Goal: Task Accomplishment & Management: Manage account settings

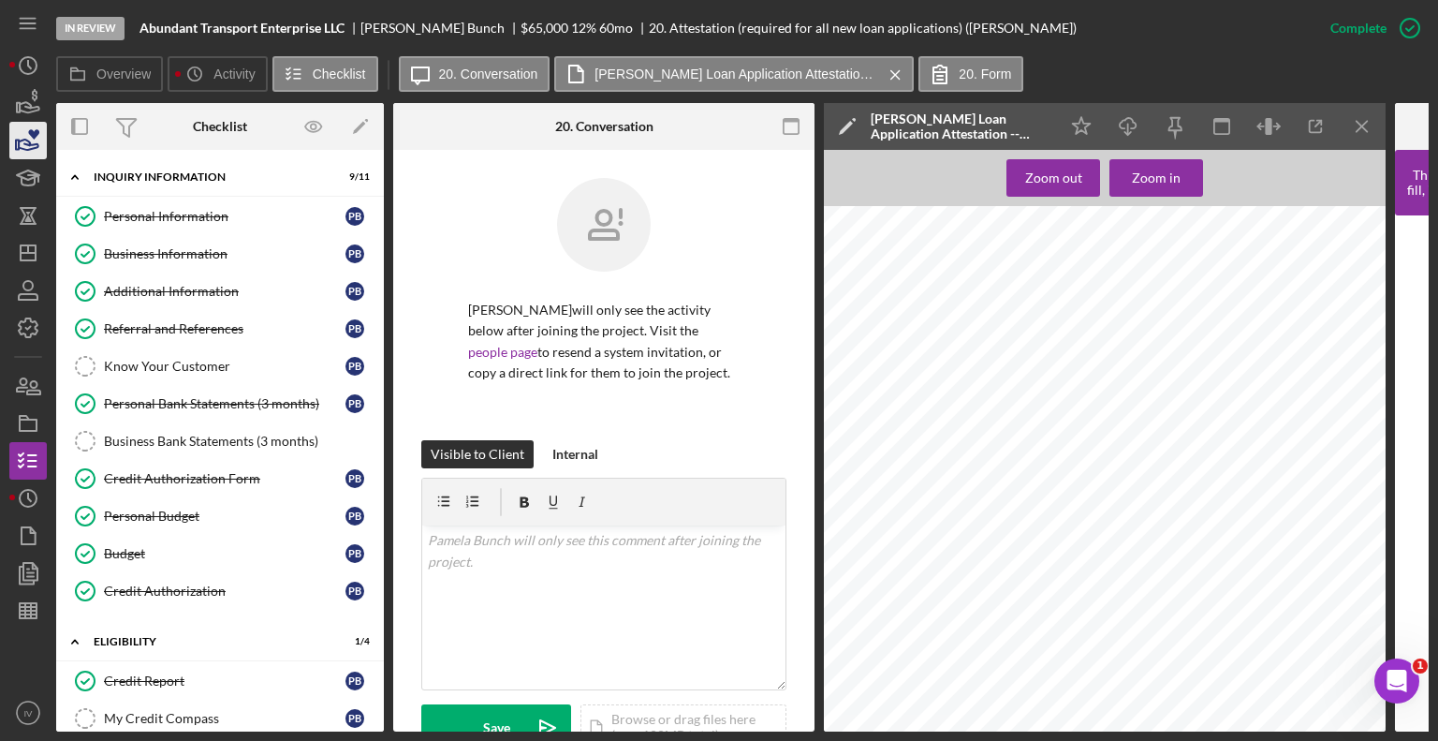
scroll to position [302, 0]
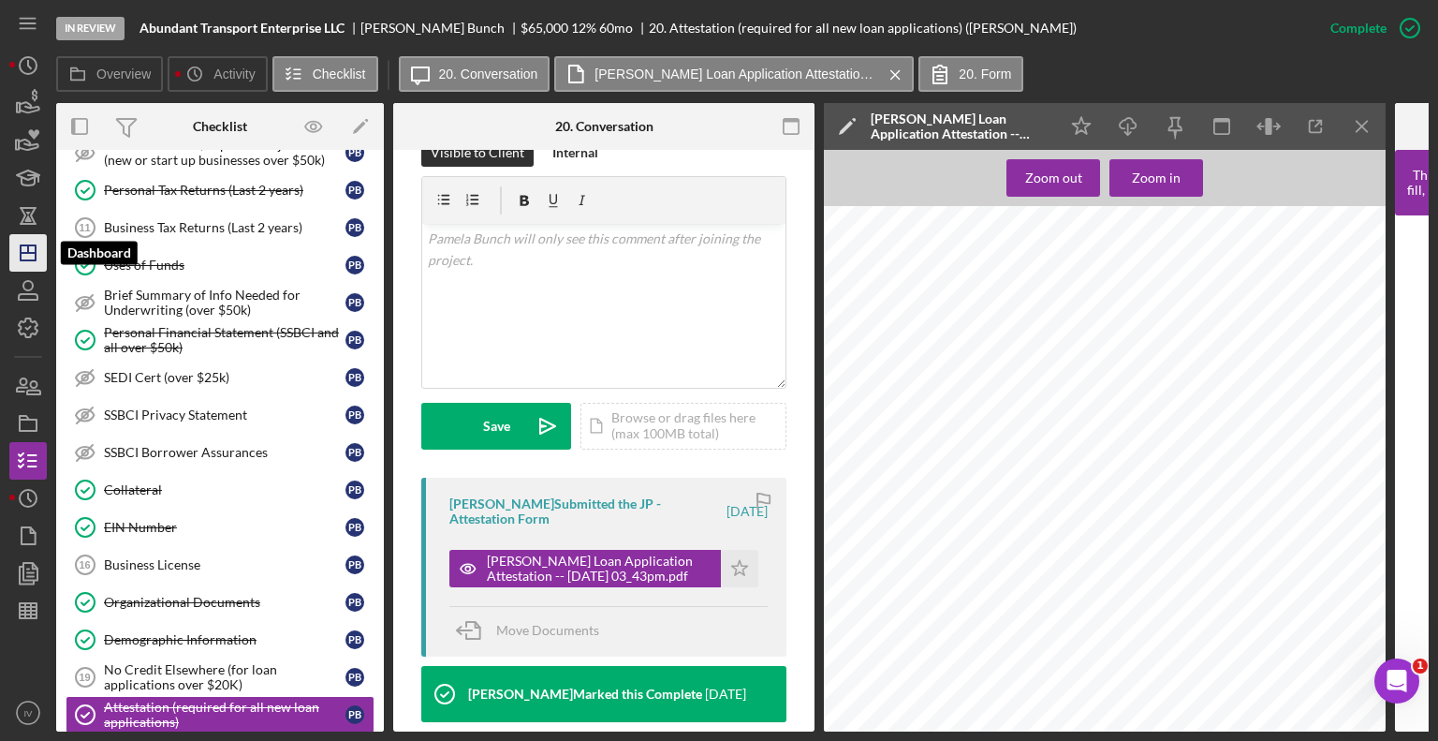
click at [22, 254] on icon "Icon/Dashboard" at bounding box center [28, 252] width 47 height 47
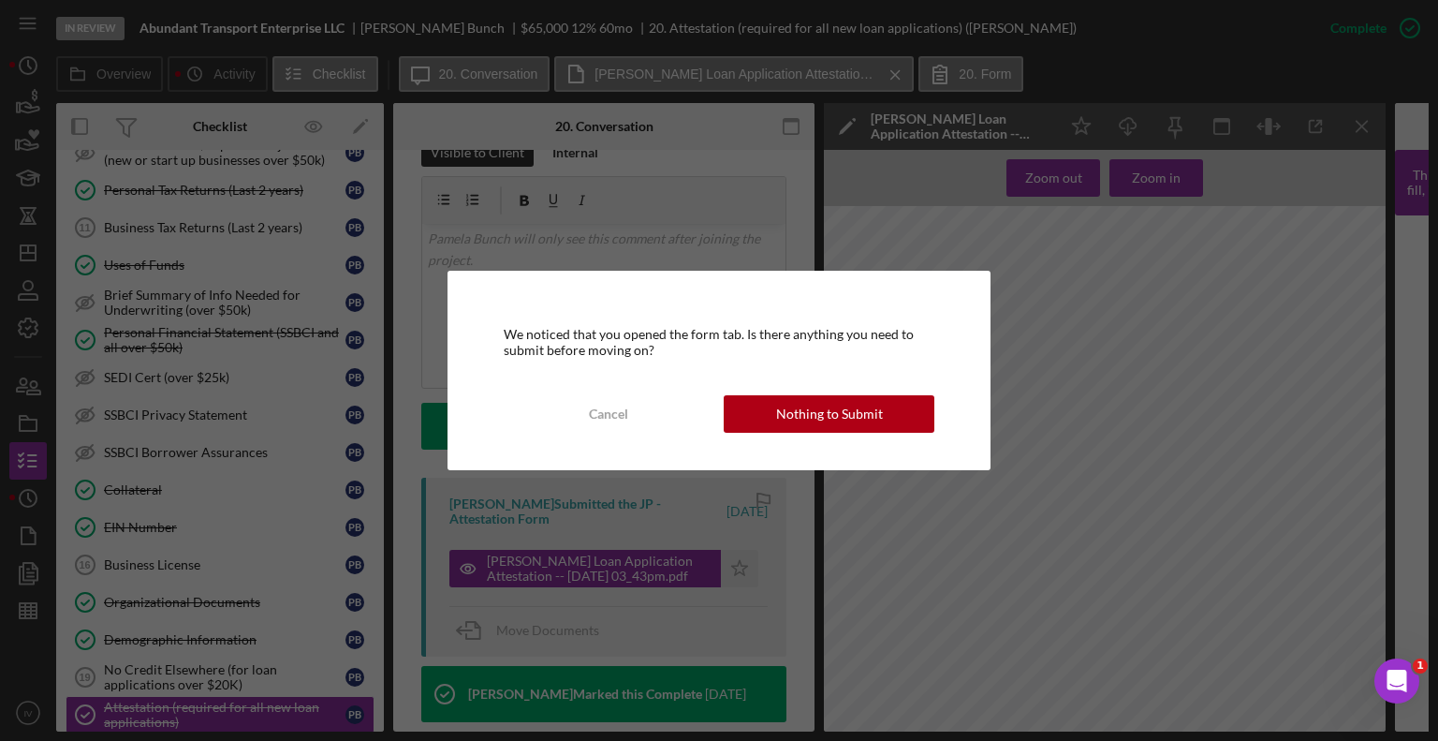
click at [870, 439] on div "We noticed that you opened the form tab. Is there anything you need to submit b…" at bounding box center [720, 370] width 544 height 199
click at [869, 427] on div "Nothing to Submit" at bounding box center [829, 413] width 107 height 37
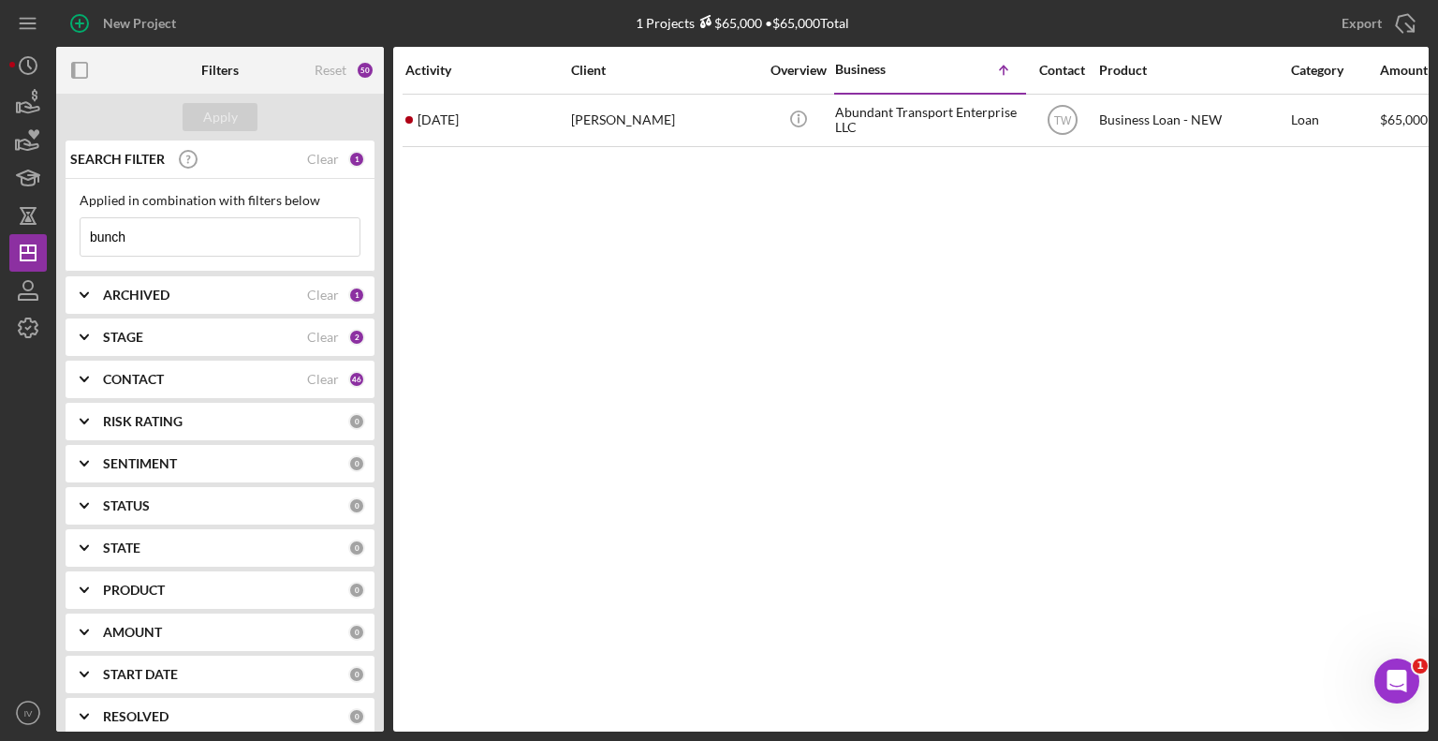
drag, startPoint x: 155, startPoint y: 232, endPoint x: 4, endPoint y: 216, distance: 151.6
click at [4, 216] on div "New Project 1 Projects $65,000 • $65,000 Total bunch Export Icon/Export Filters…" at bounding box center [719, 370] width 1438 height 741
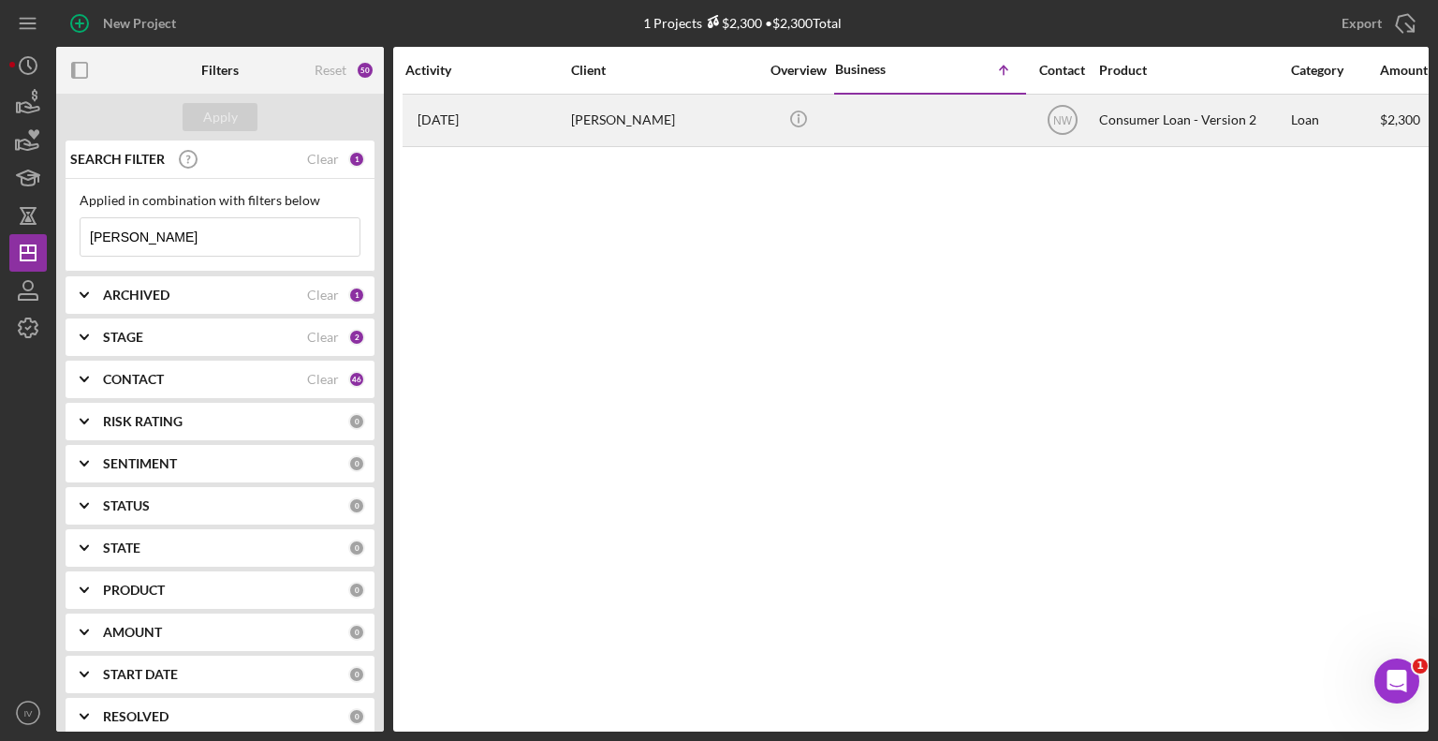
type input "[PERSON_NAME]"
click at [660, 119] on div "[PERSON_NAME]" at bounding box center [664, 121] width 187 height 50
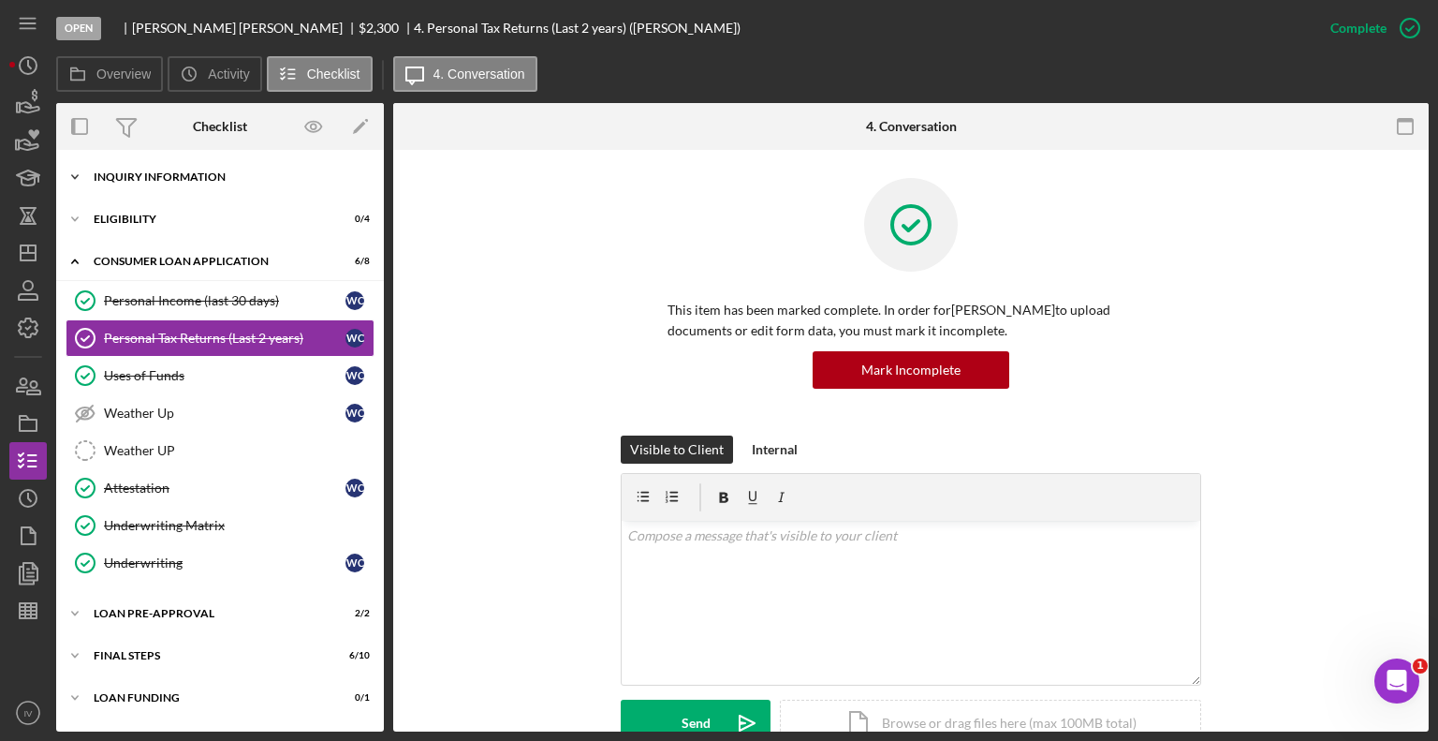
click at [126, 177] on div "Inquiry Information" at bounding box center [227, 176] width 267 height 11
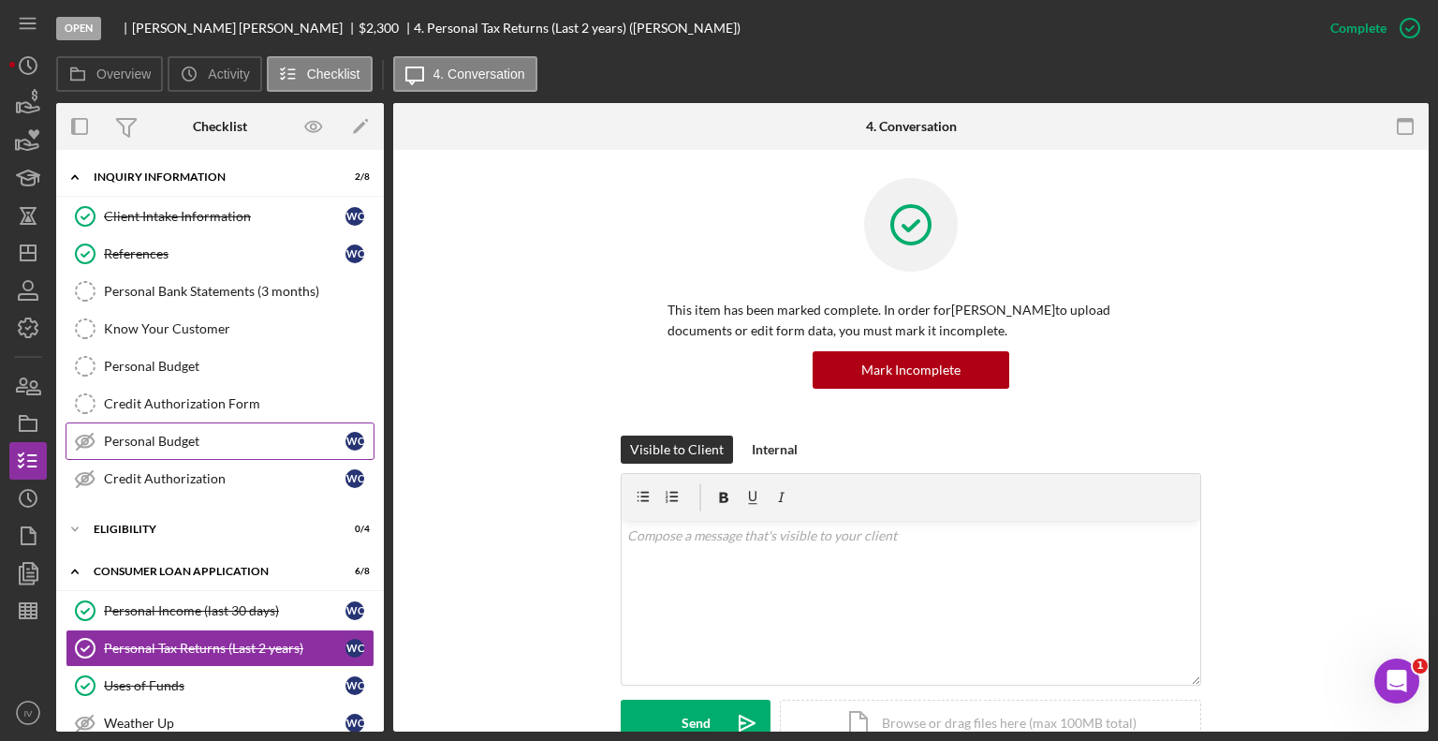
scroll to position [187, 0]
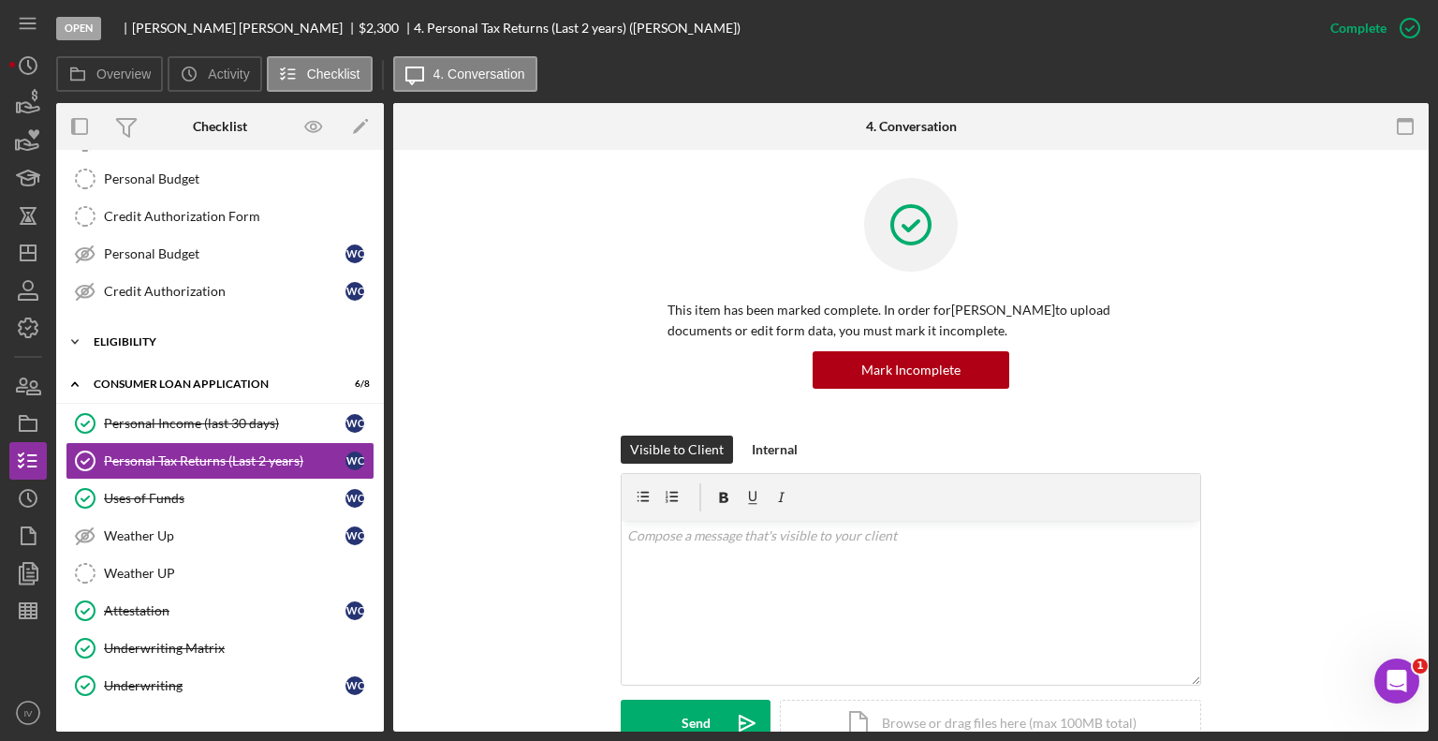
click at [135, 347] on div "Icon/Expander Eligibility 0 / 4" at bounding box center [220, 341] width 328 height 37
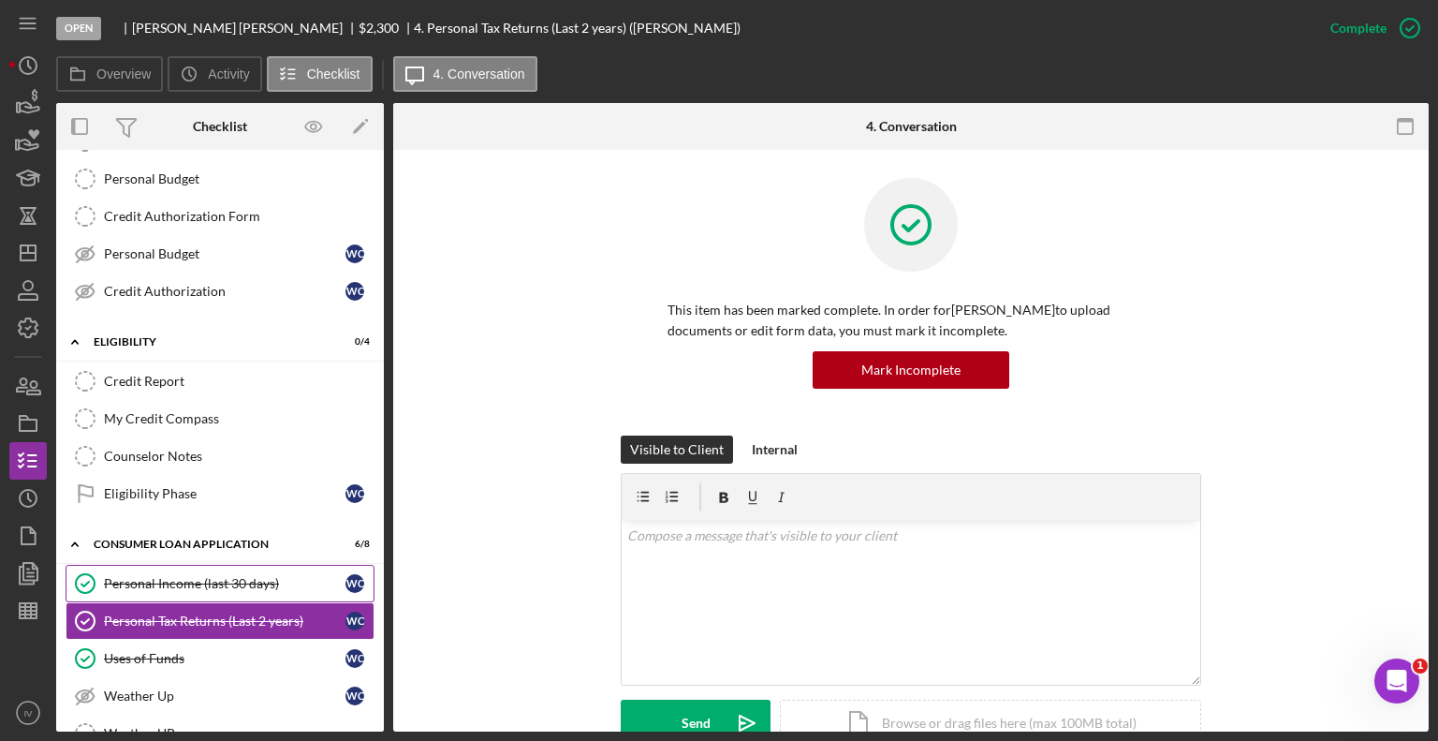
click at [183, 577] on div "Personal Income (last 30 days)" at bounding box center [225, 583] width 242 height 15
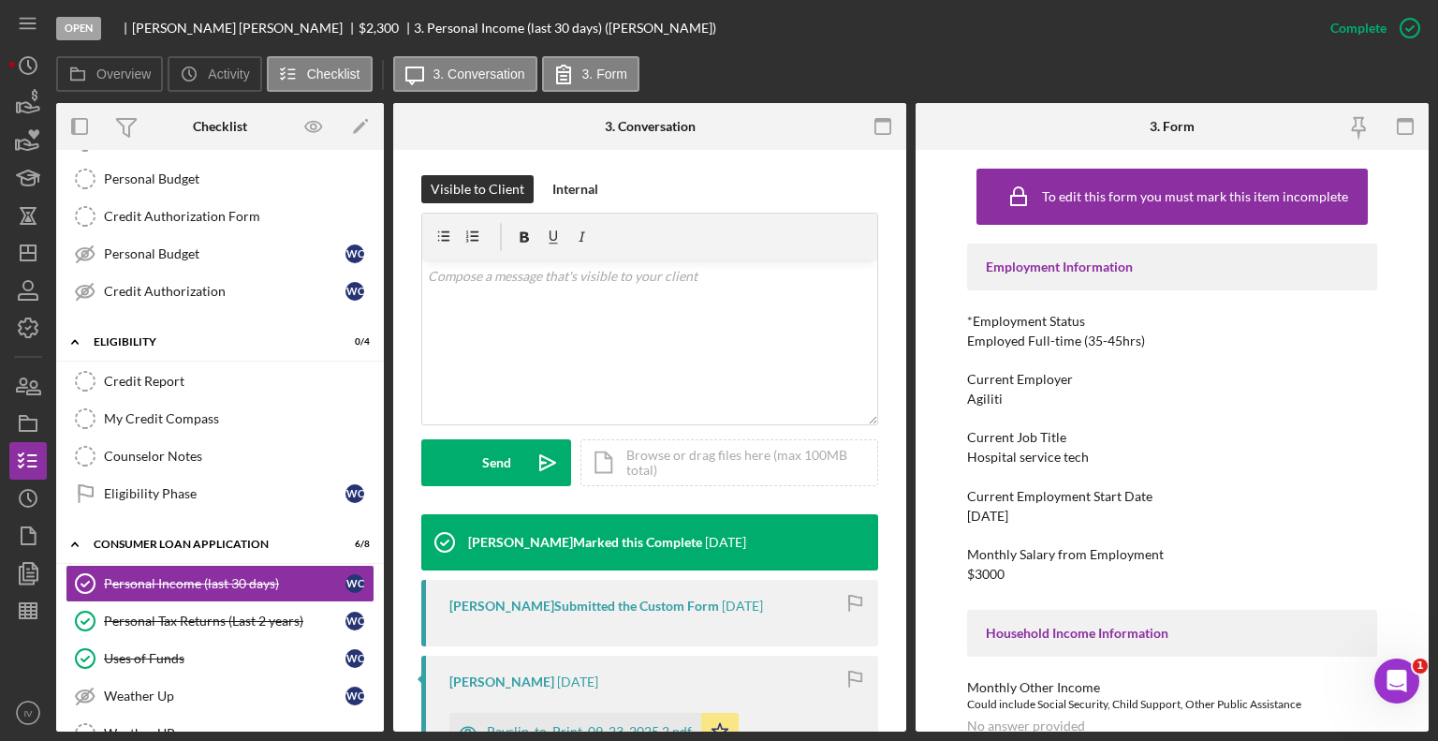
scroll to position [468, 0]
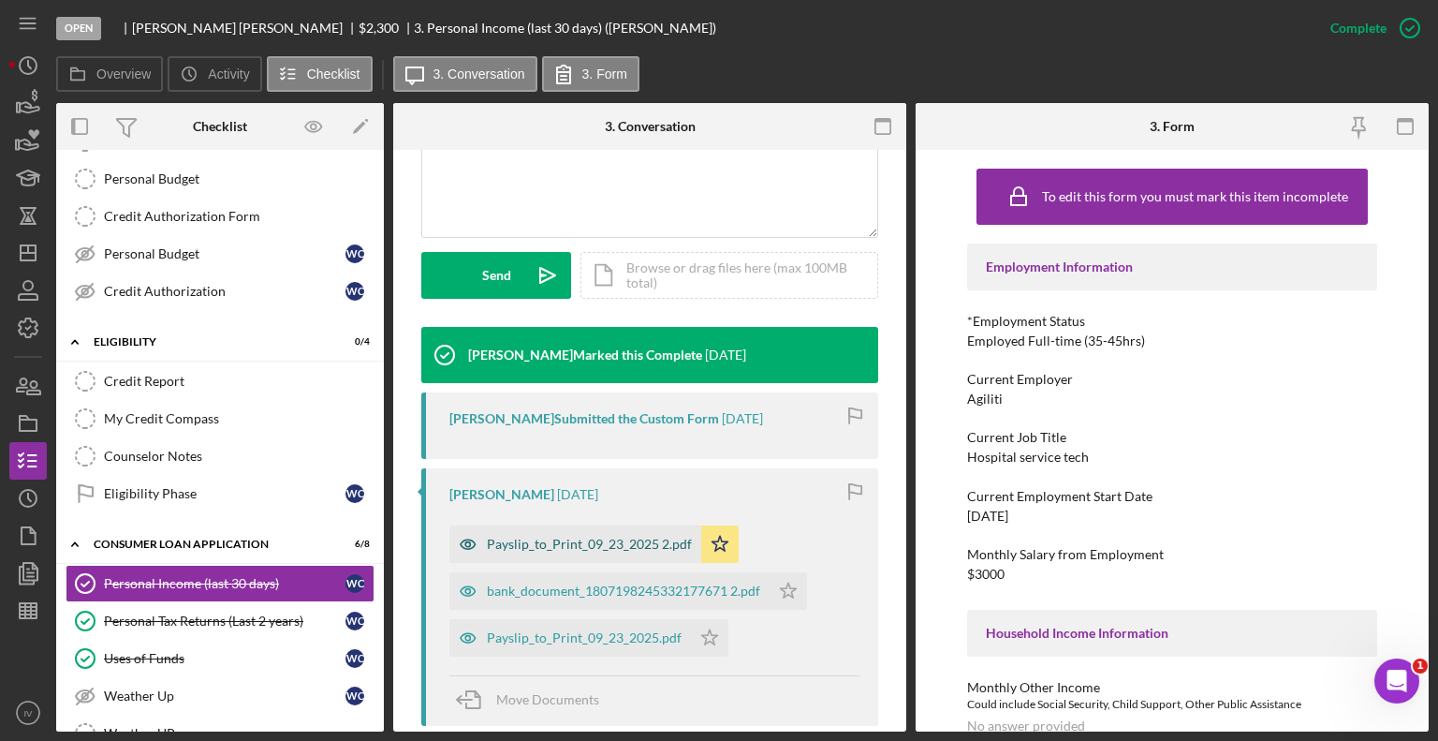
click at [524, 547] on div "Payslip_to_Print_09_23_2025 2.pdf" at bounding box center [589, 544] width 205 height 15
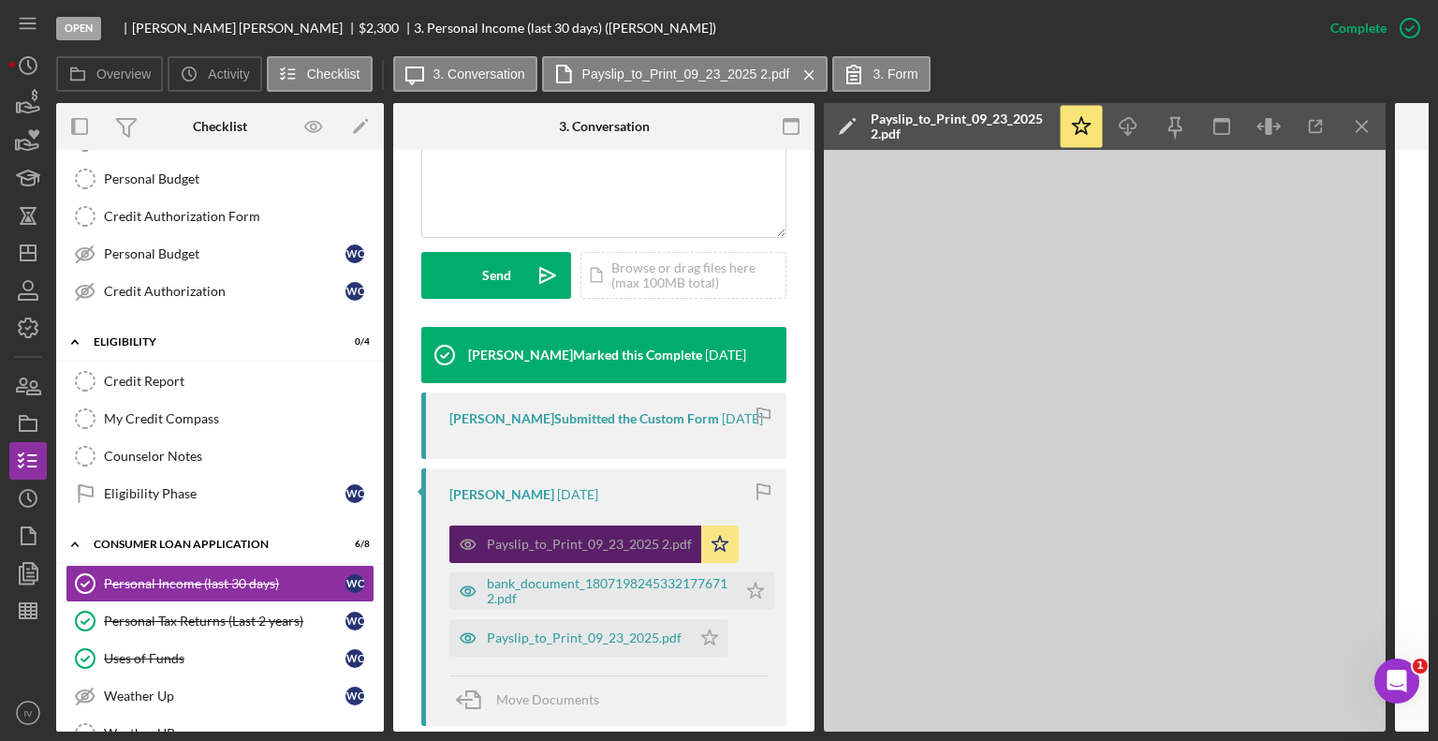
scroll to position [489, 0]
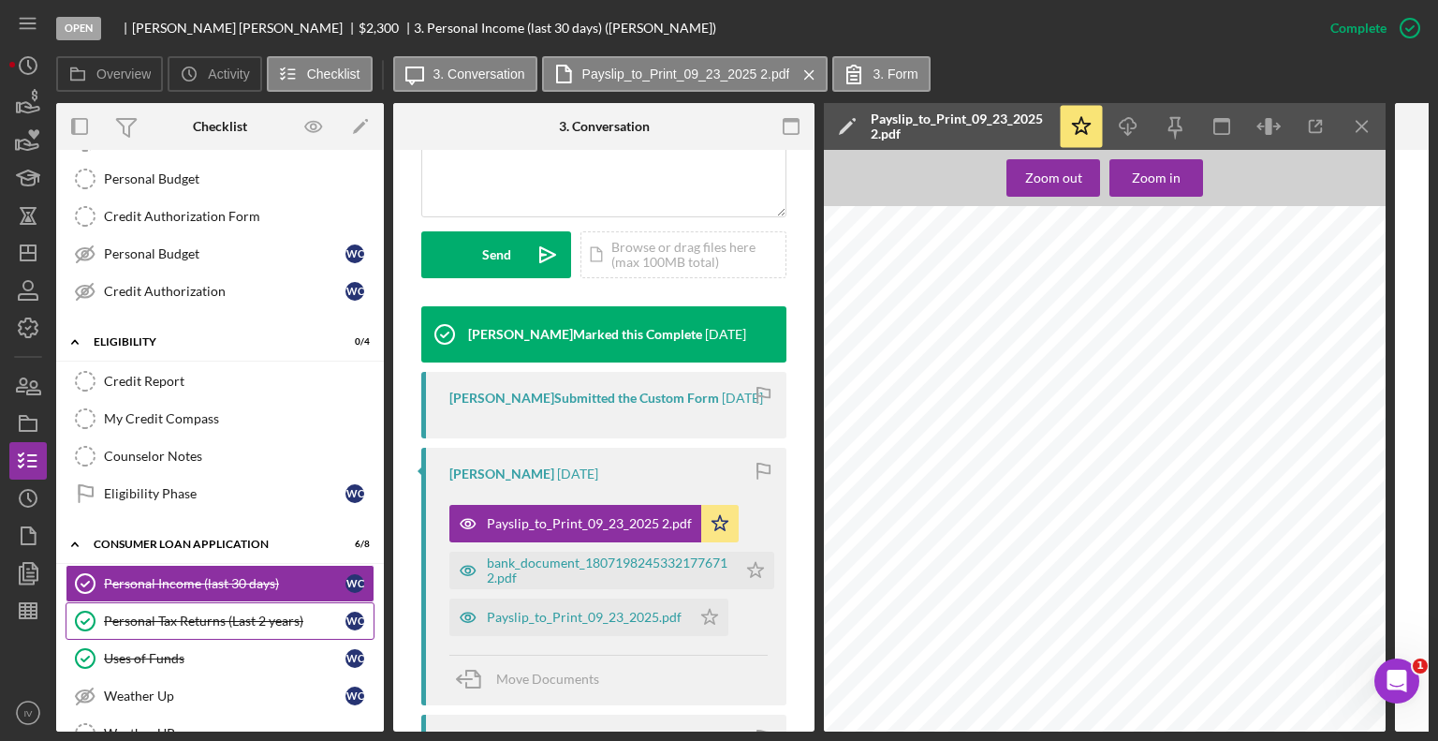
click at [139, 616] on div "Personal Tax Returns (Last 2 years)" at bounding box center [225, 620] width 242 height 15
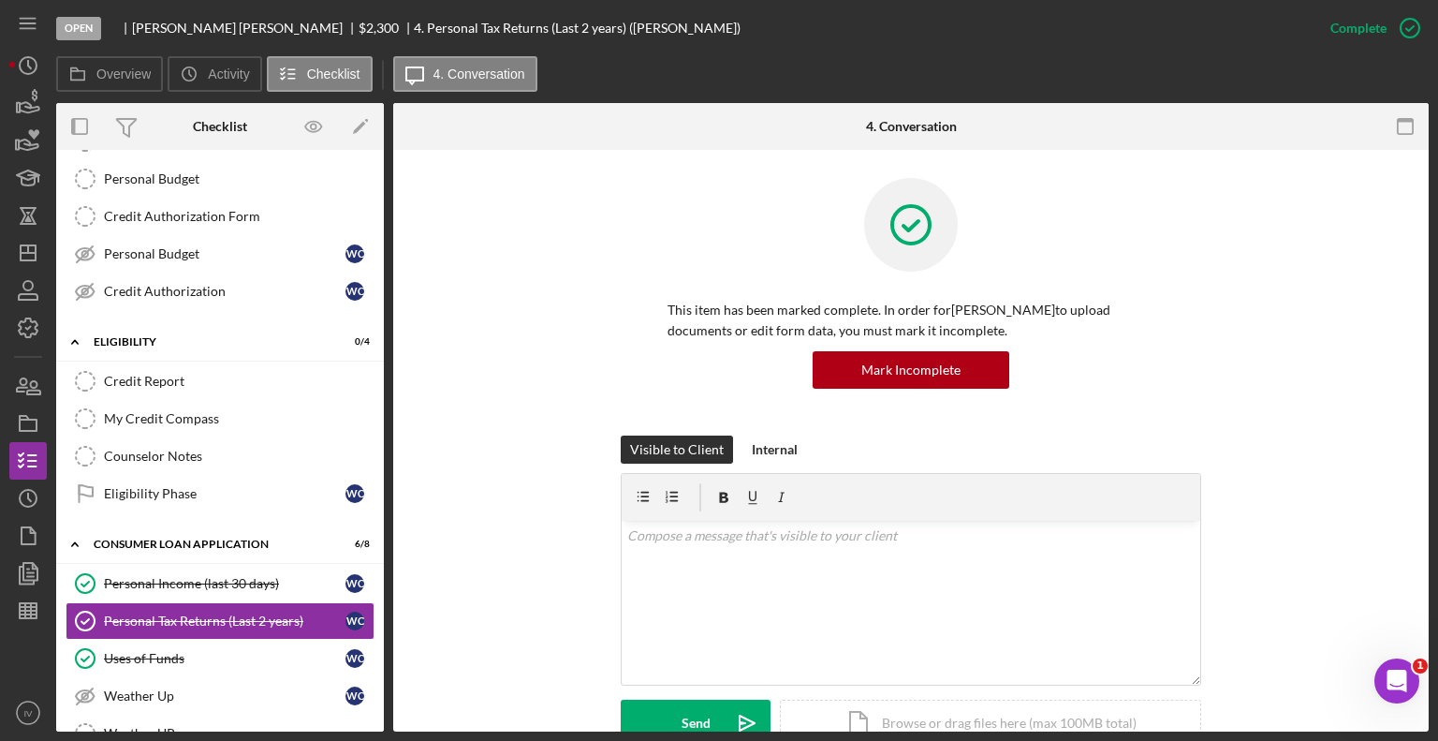
scroll to position [375, 0]
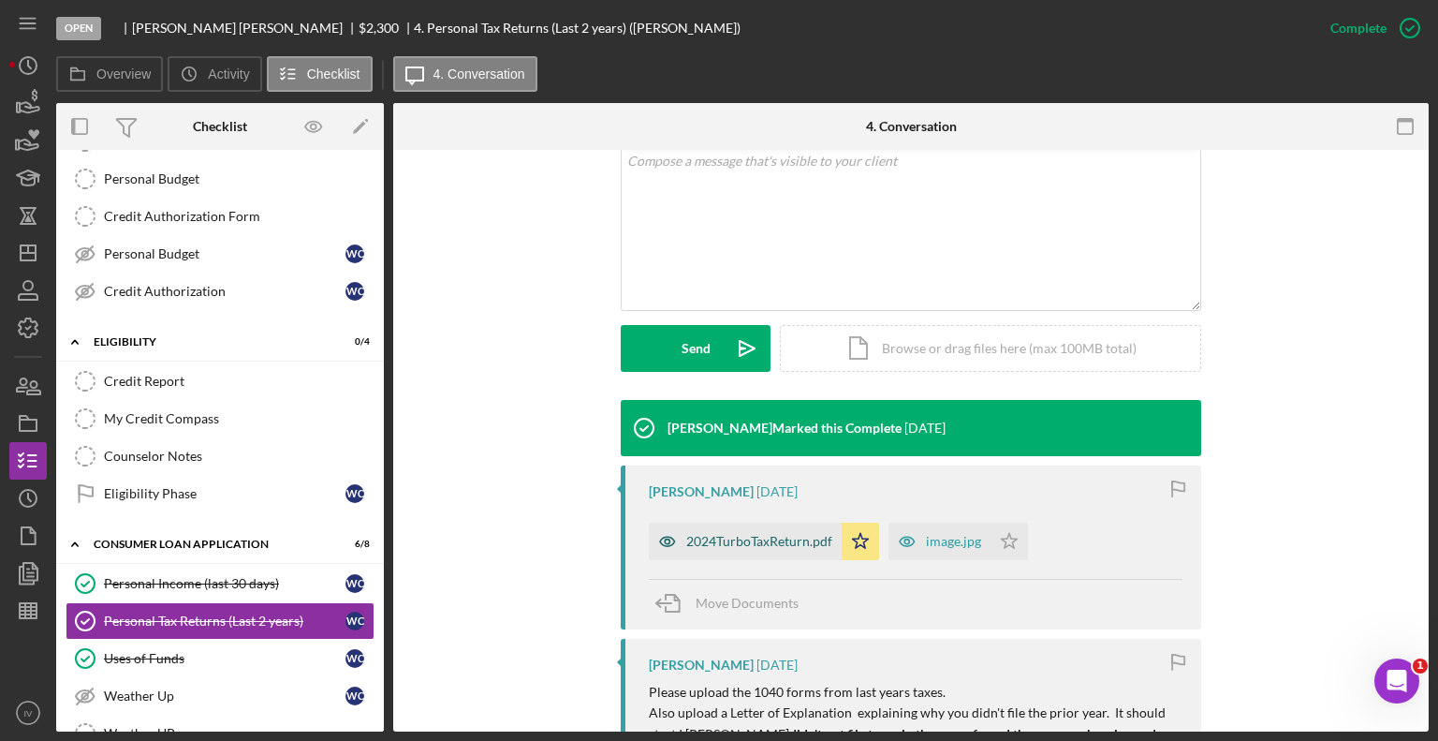
click at [701, 531] on div "2024TurboTaxReturn.pdf" at bounding box center [745, 541] width 193 height 37
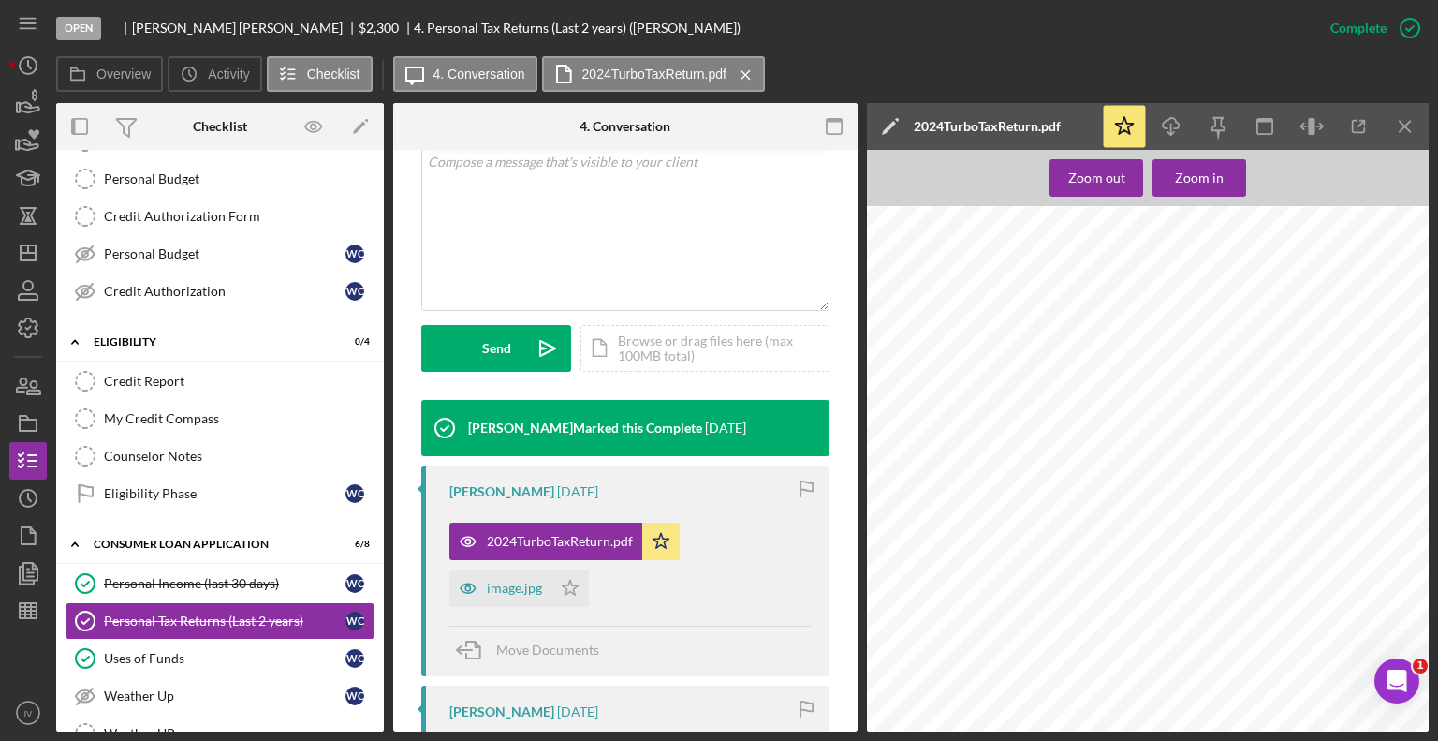
scroll to position [3090, 0]
click at [502, 582] on div "image.jpg" at bounding box center [514, 588] width 55 height 15
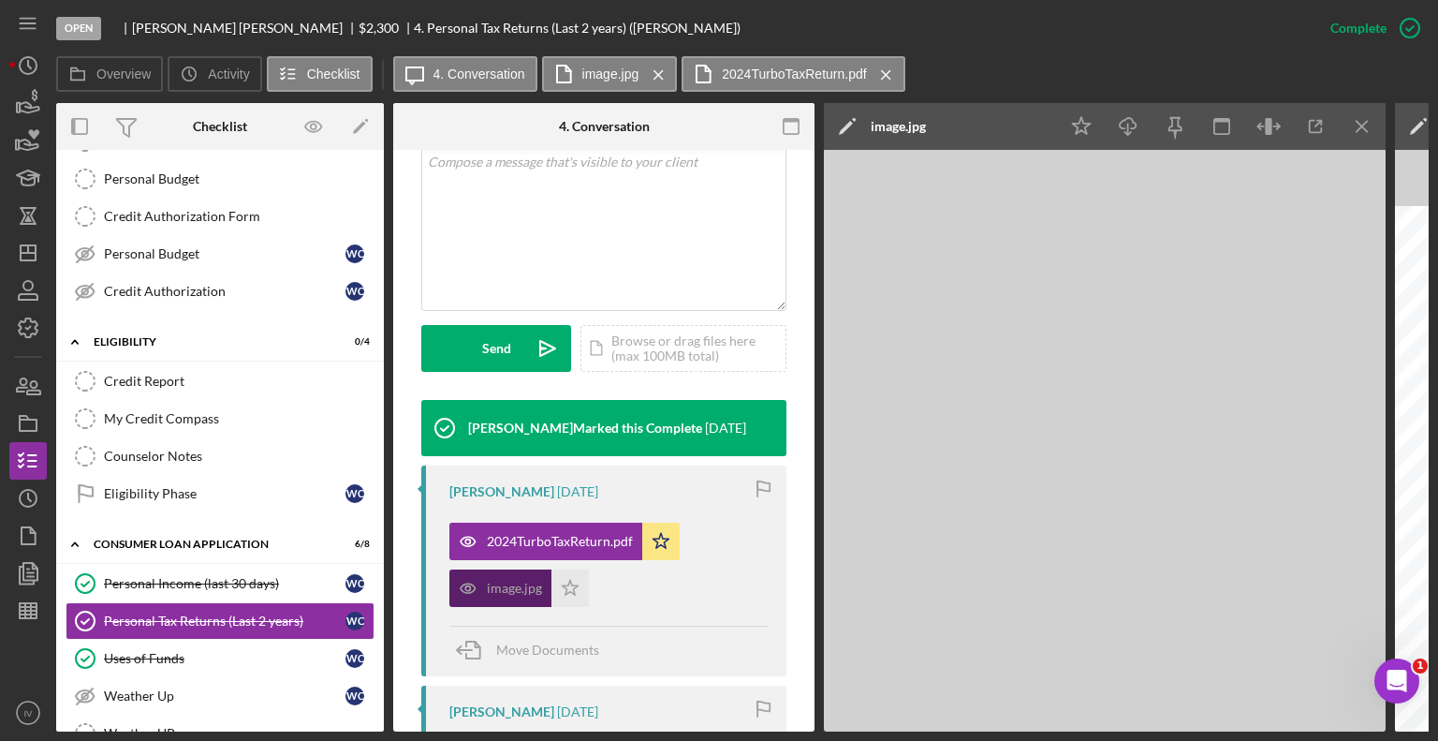
scroll to position [416, 0]
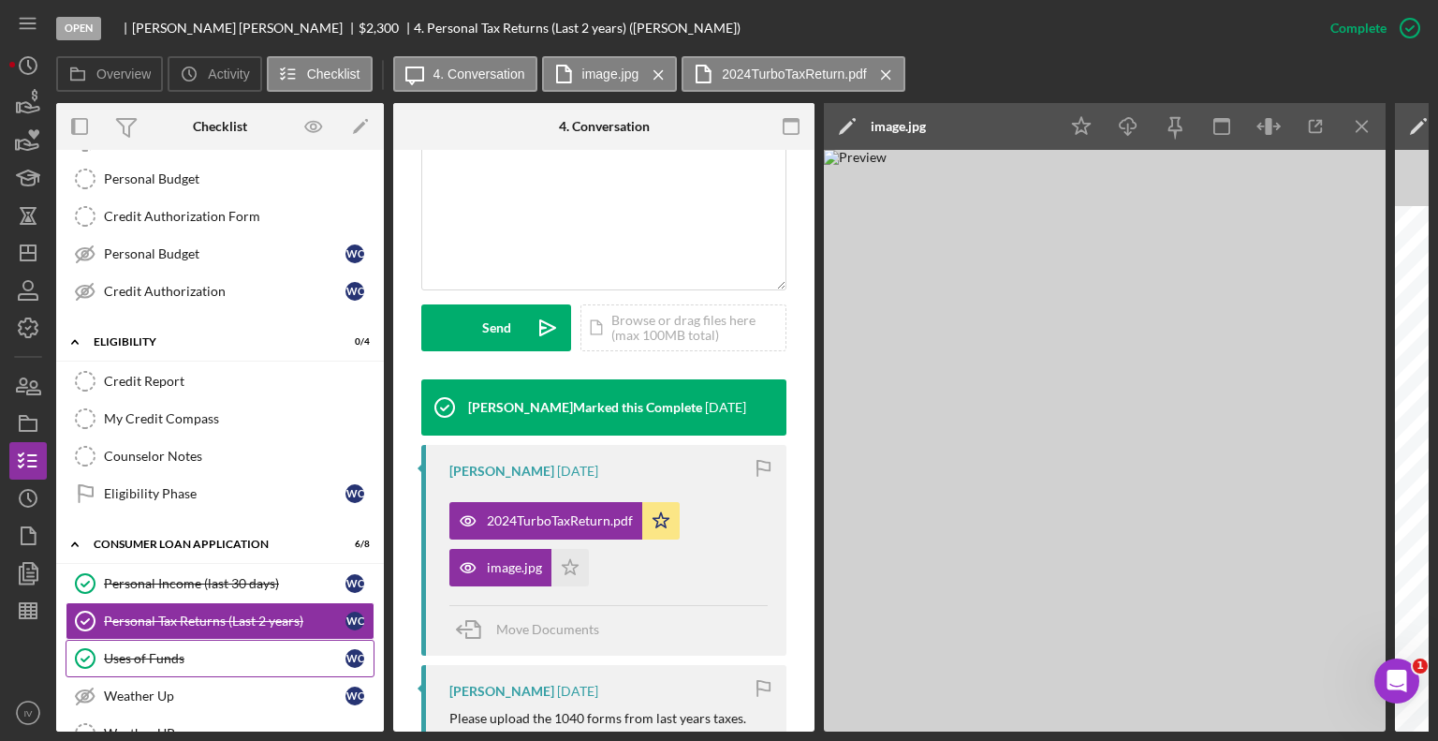
click at [189, 655] on div "Uses of Funds" at bounding box center [225, 658] width 242 height 15
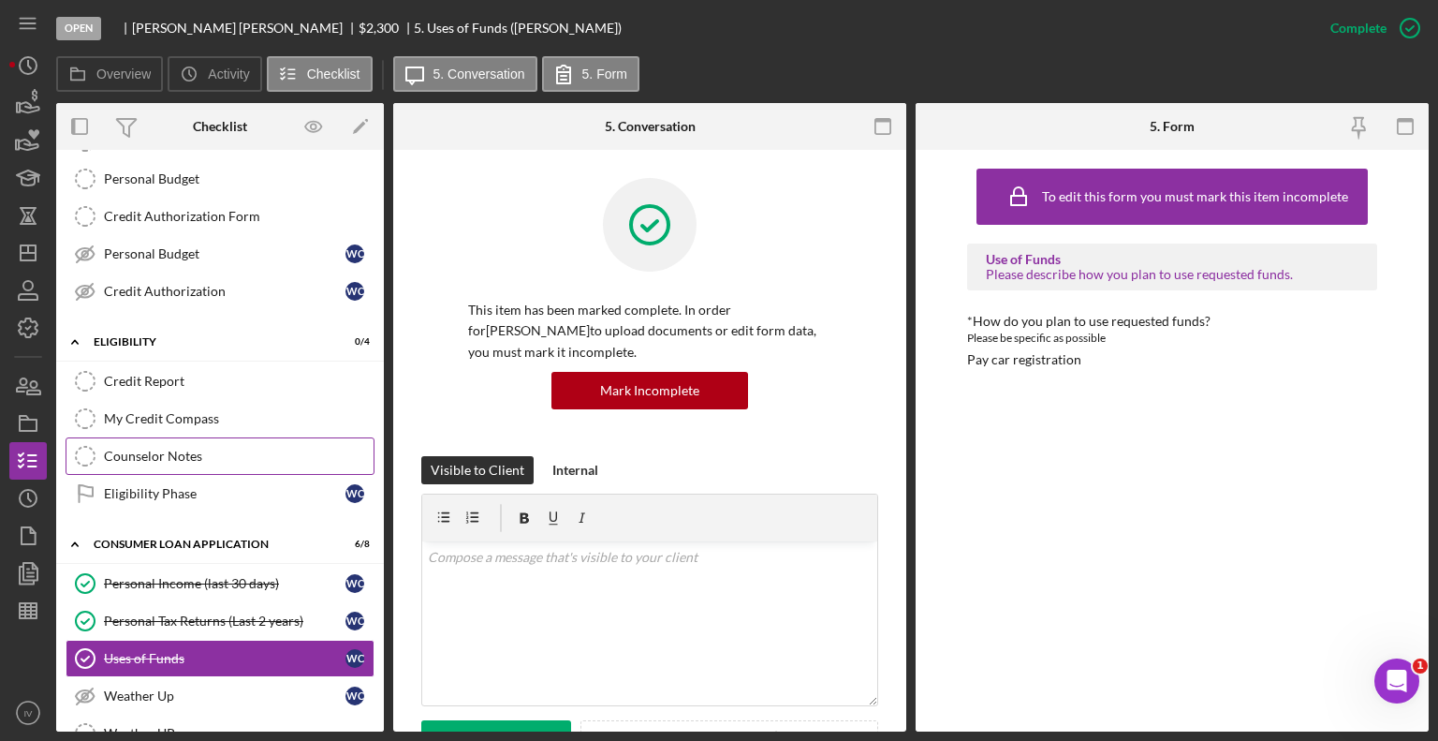
scroll to position [457, 0]
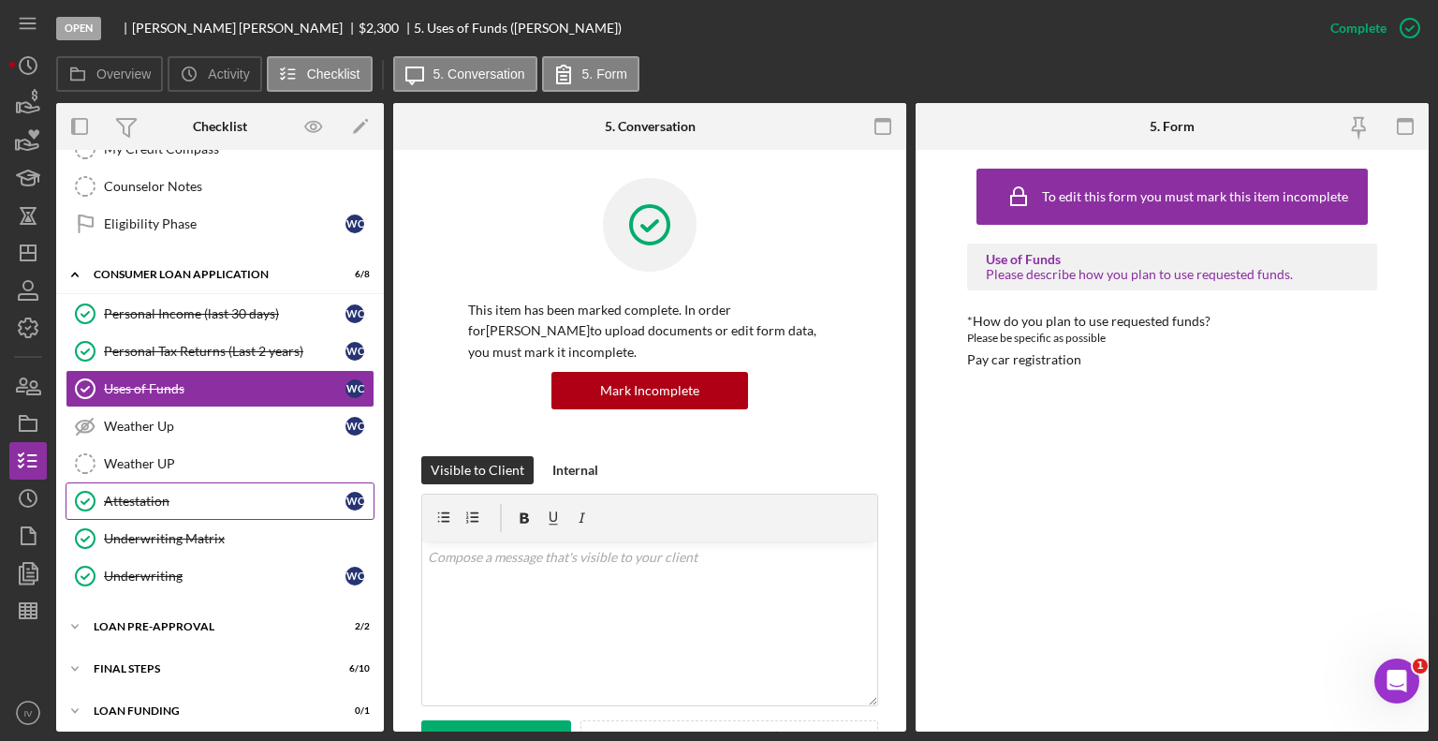
click at [112, 495] on div "Attestation" at bounding box center [225, 500] width 242 height 15
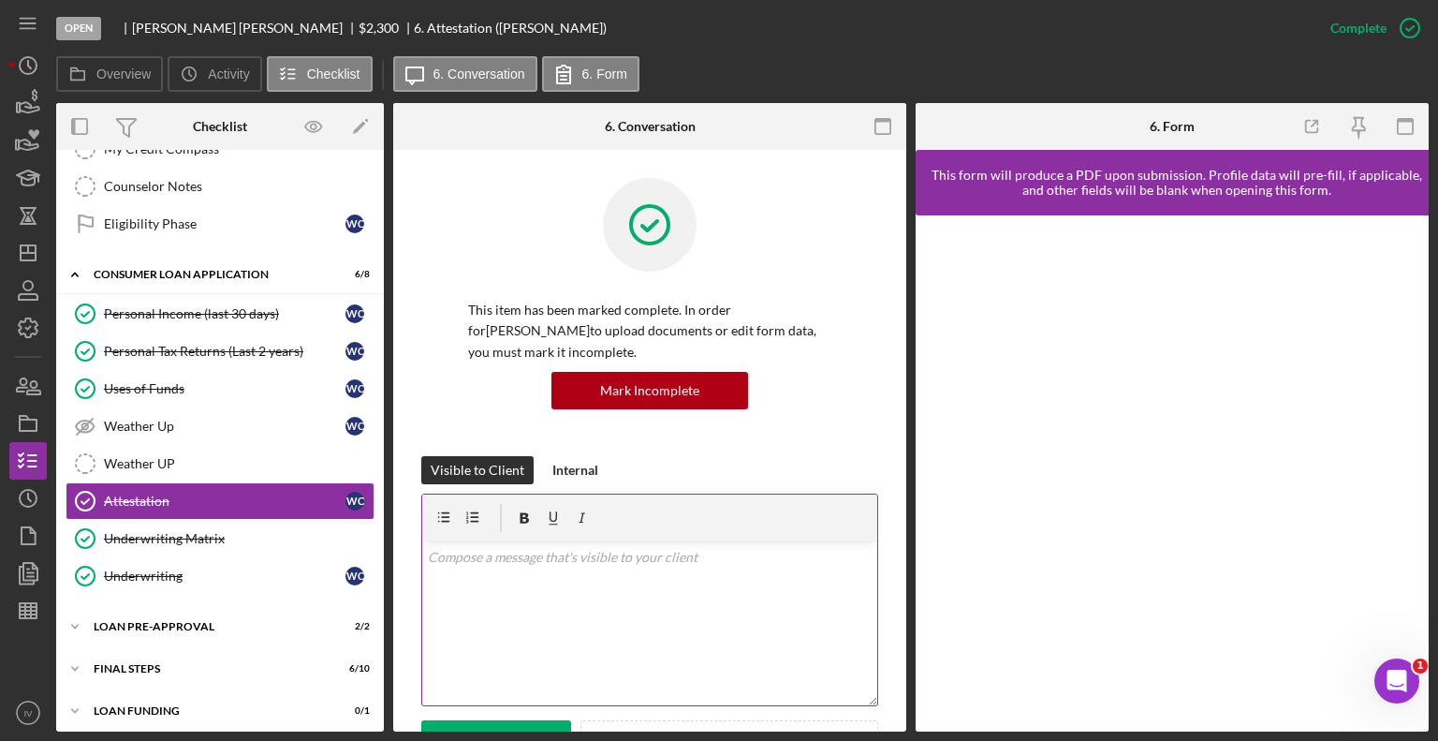
scroll to position [375, 0]
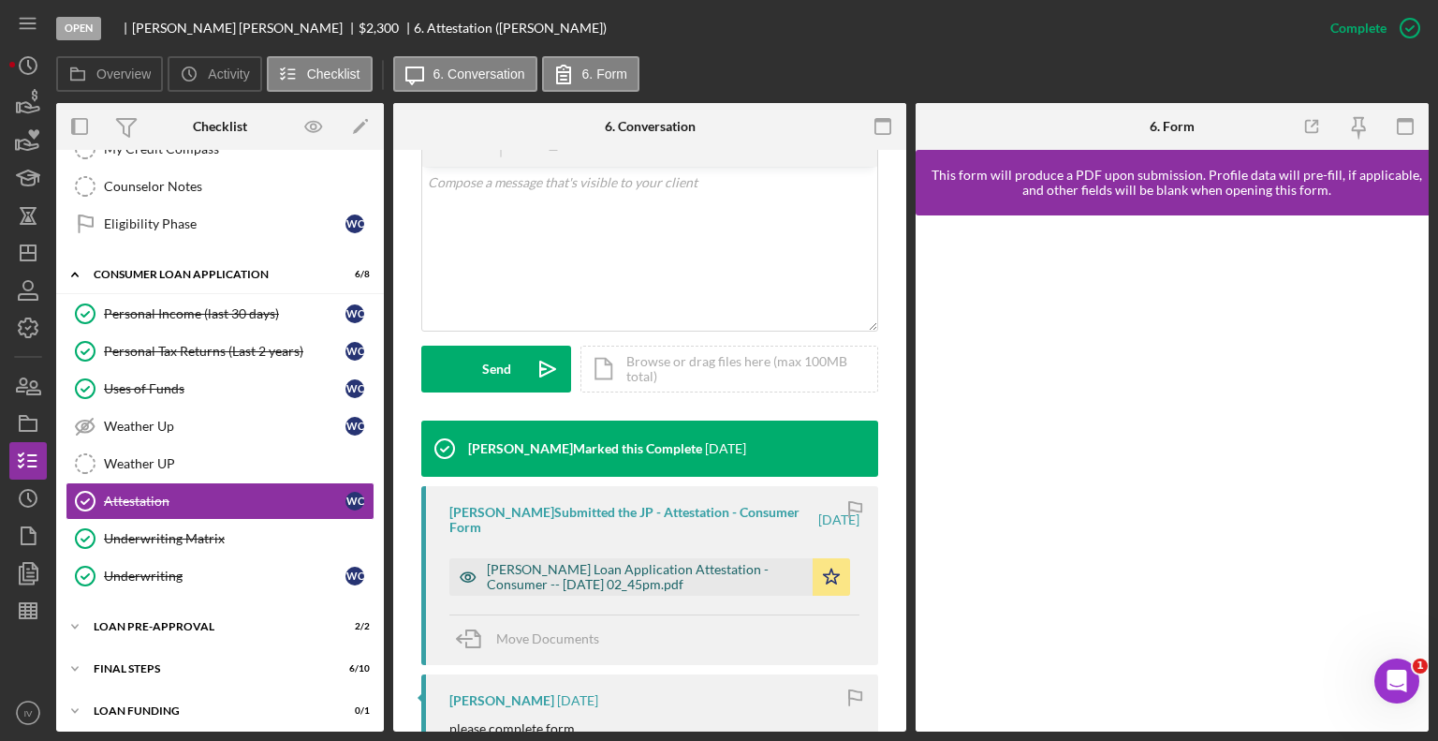
click at [561, 575] on div "[PERSON_NAME] Loan Application Attestation - Consumer -- [DATE] 02_45pm.pdf" at bounding box center [645, 577] width 317 height 30
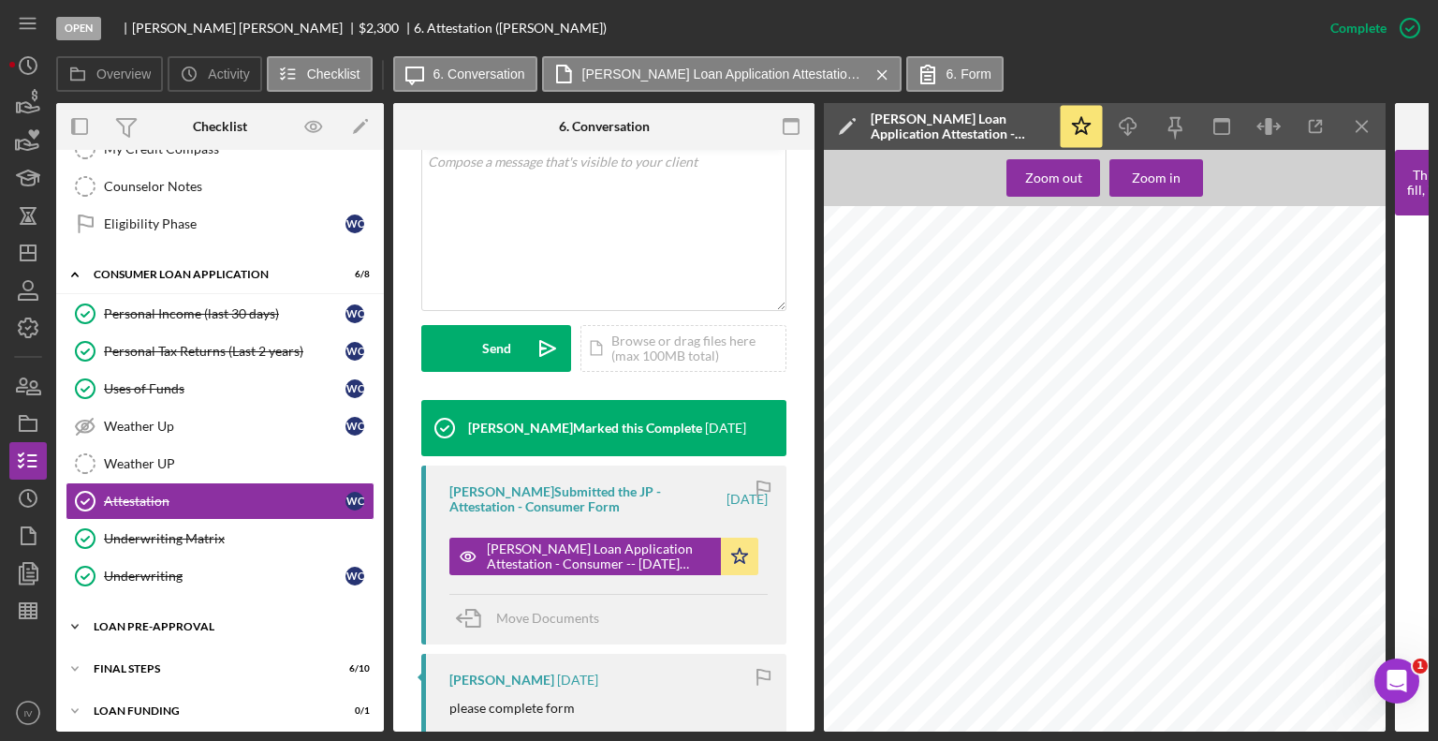
click at [172, 621] on div "Loan Pre-Approval" at bounding box center [227, 626] width 267 height 11
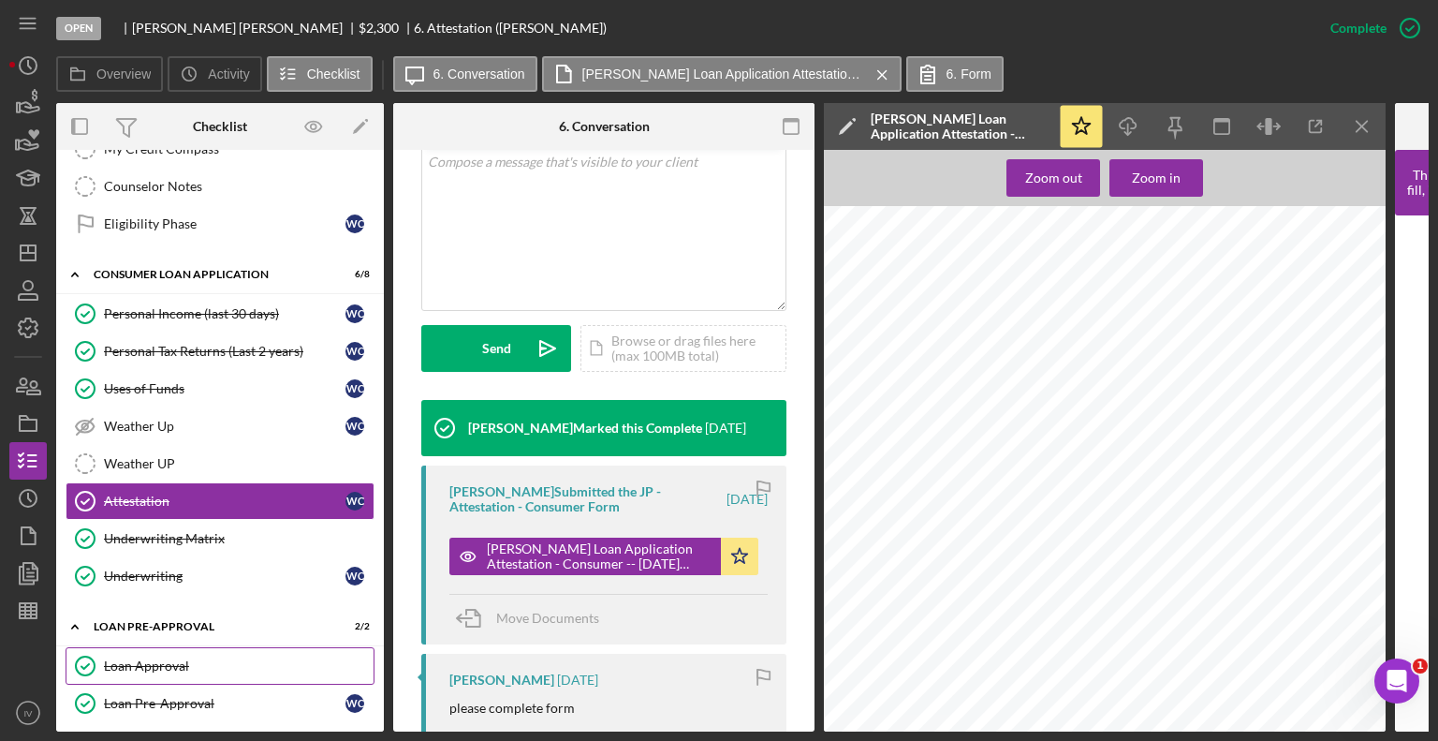
click at [149, 658] on div "Loan Approval" at bounding box center [239, 665] width 270 height 15
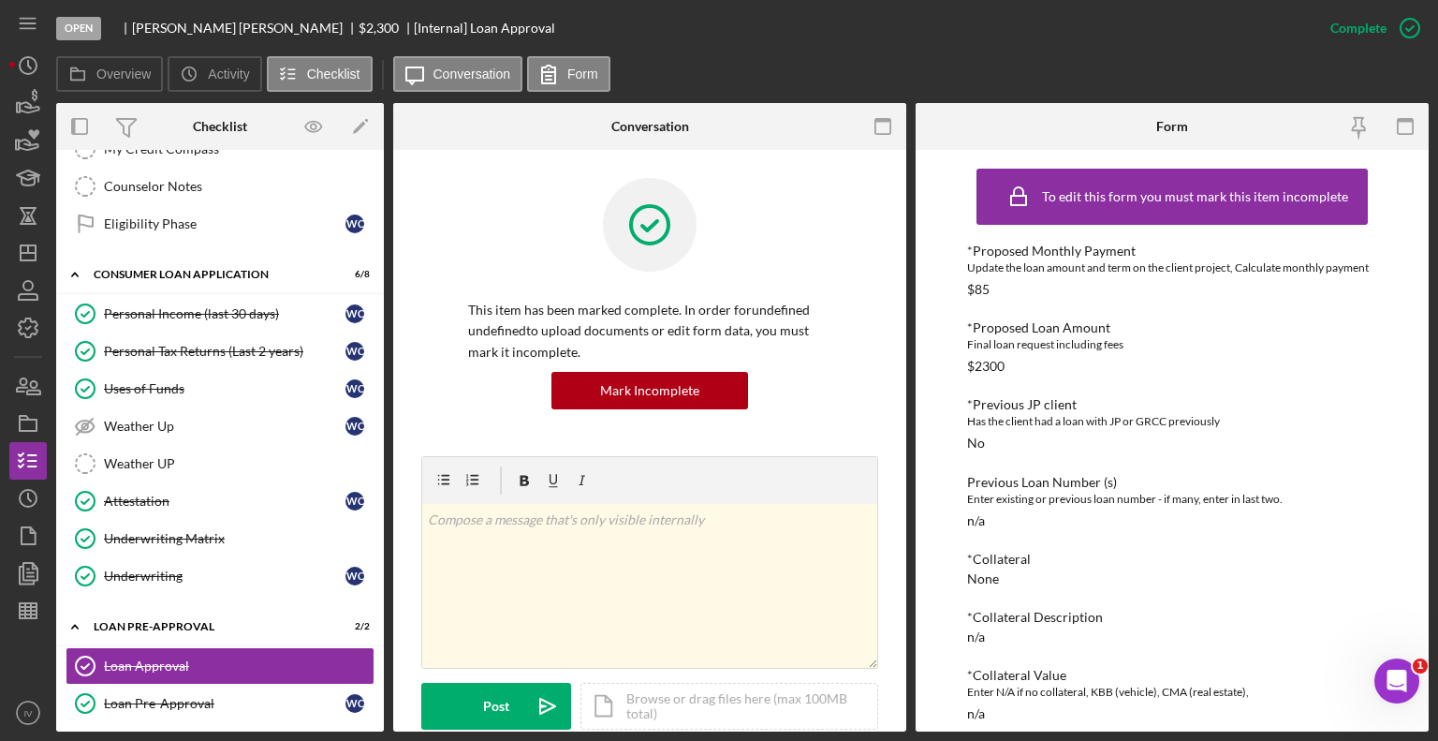
scroll to position [468, 0]
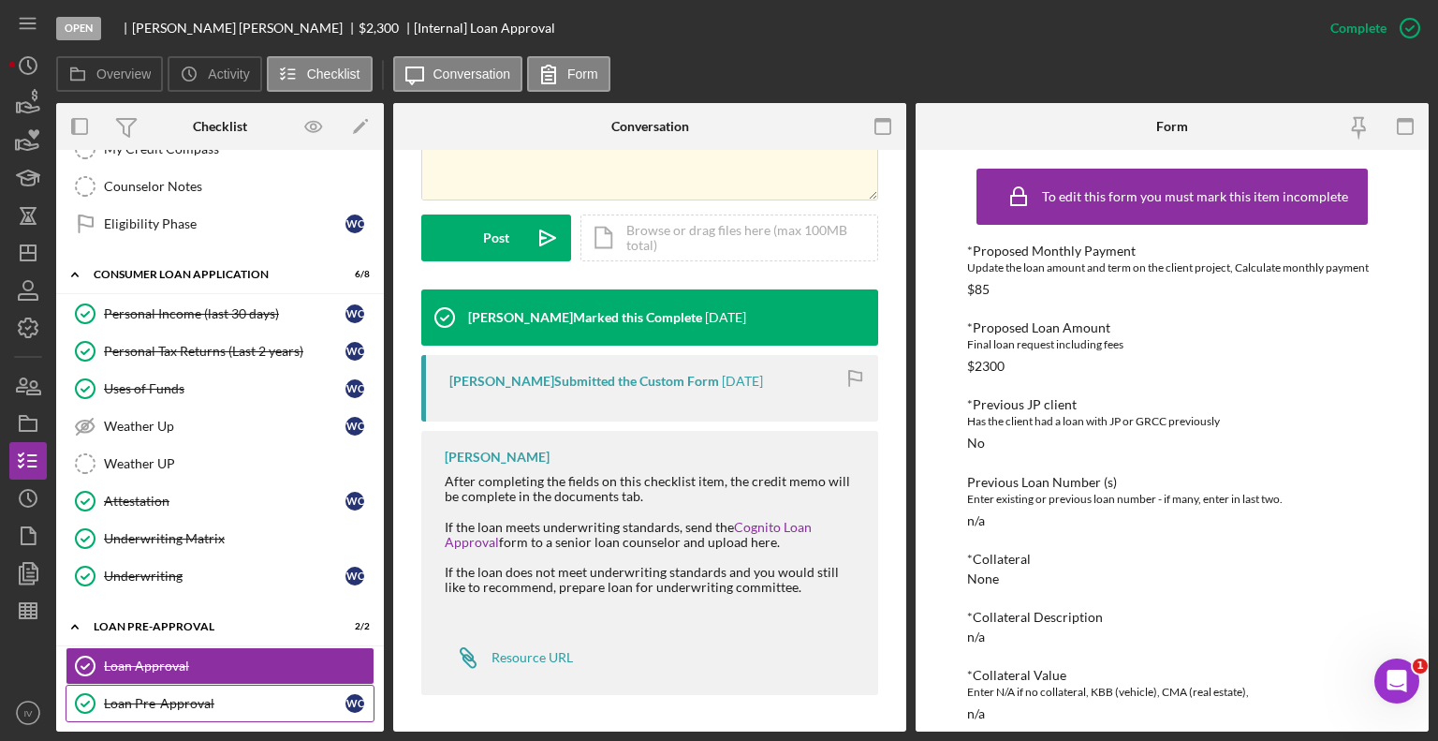
click at [177, 696] on div "Loan Pre-Approval" at bounding box center [225, 703] width 242 height 15
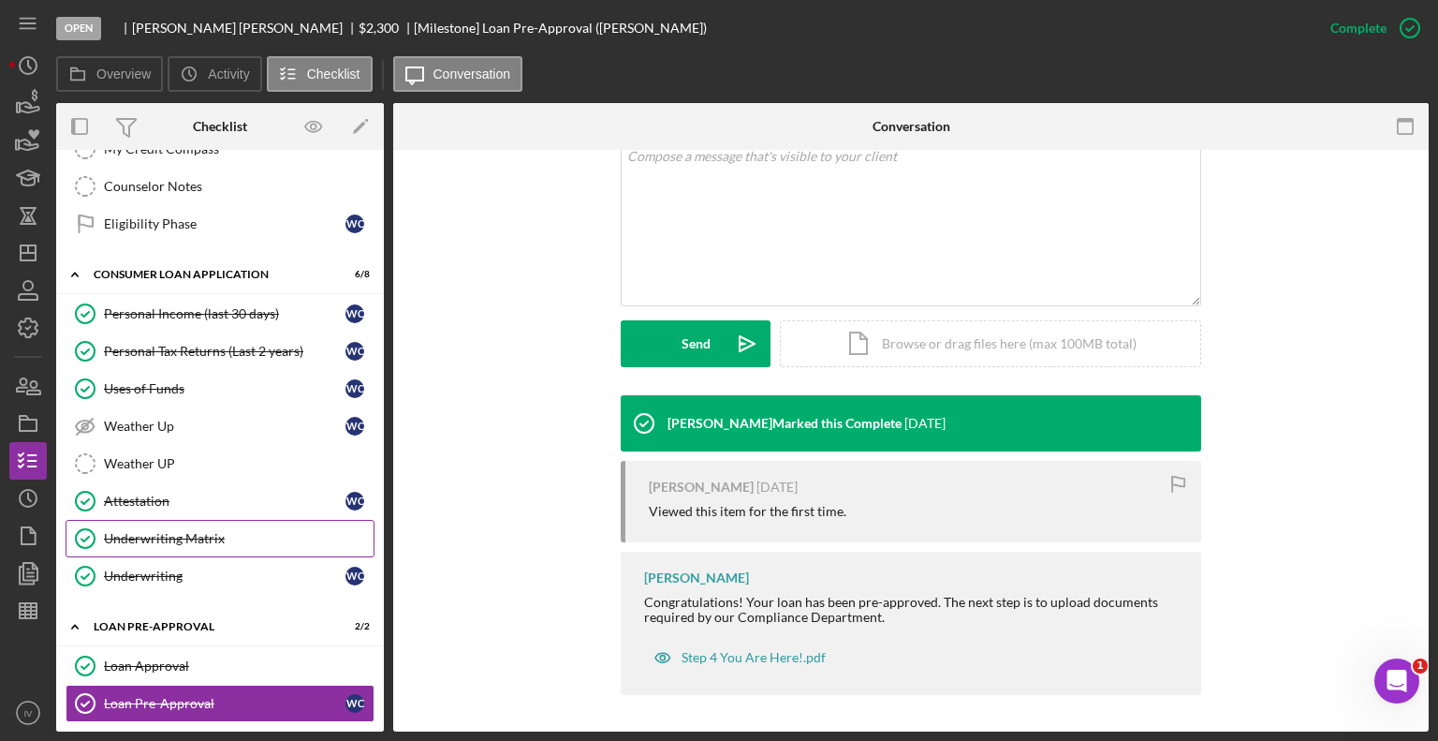
scroll to position [540, 0]
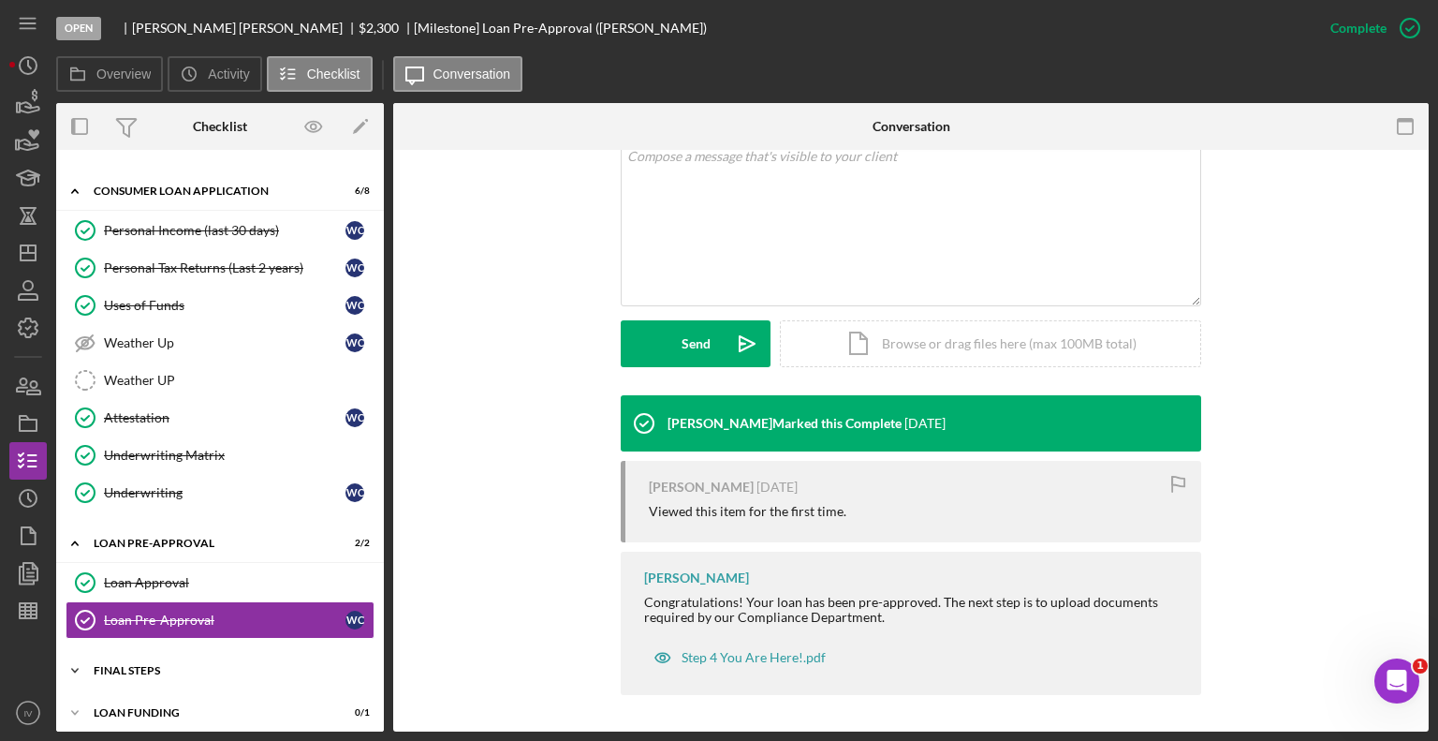
click at [112, 670] on div "Icon/Expander FINAL STEPS 6 / 10" at bounding box center [220, 670] width 328 height 37
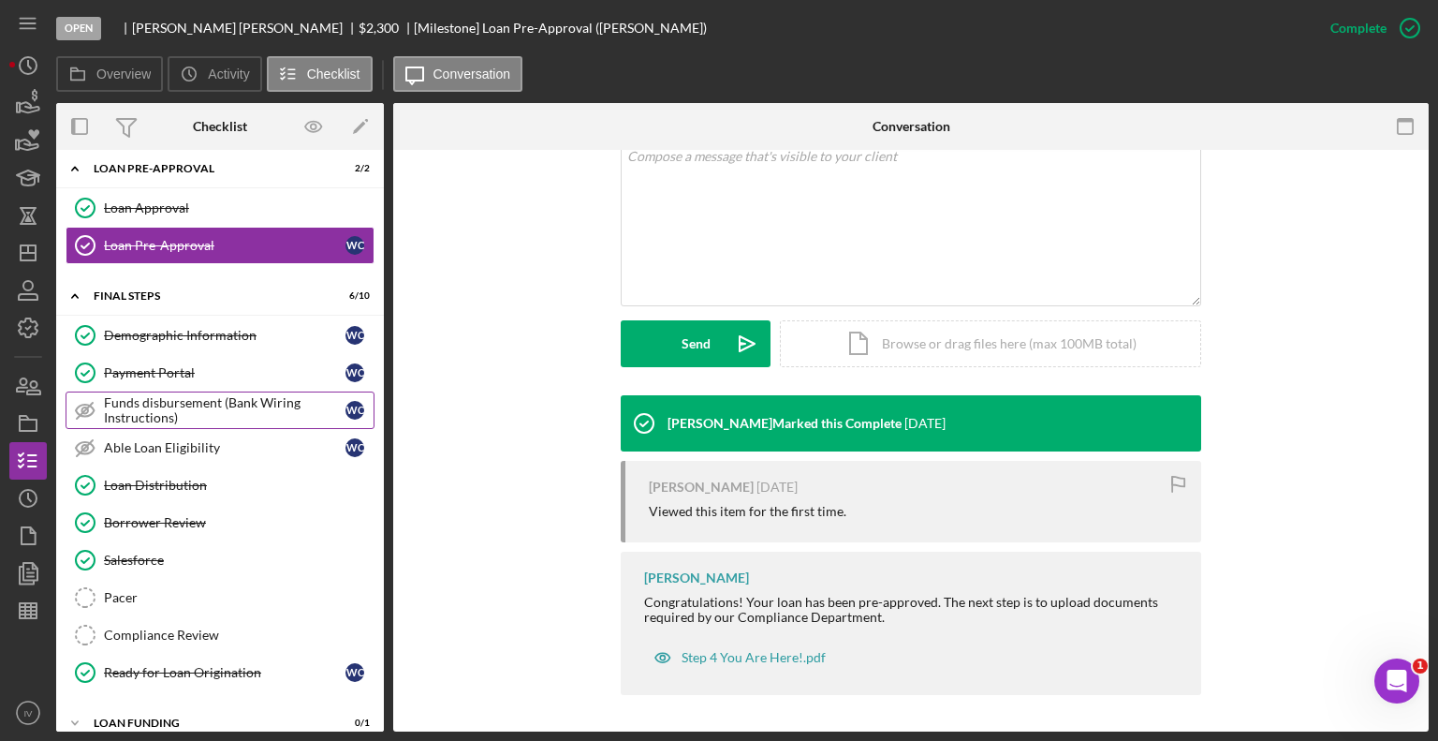
scroll to position [921, 0]
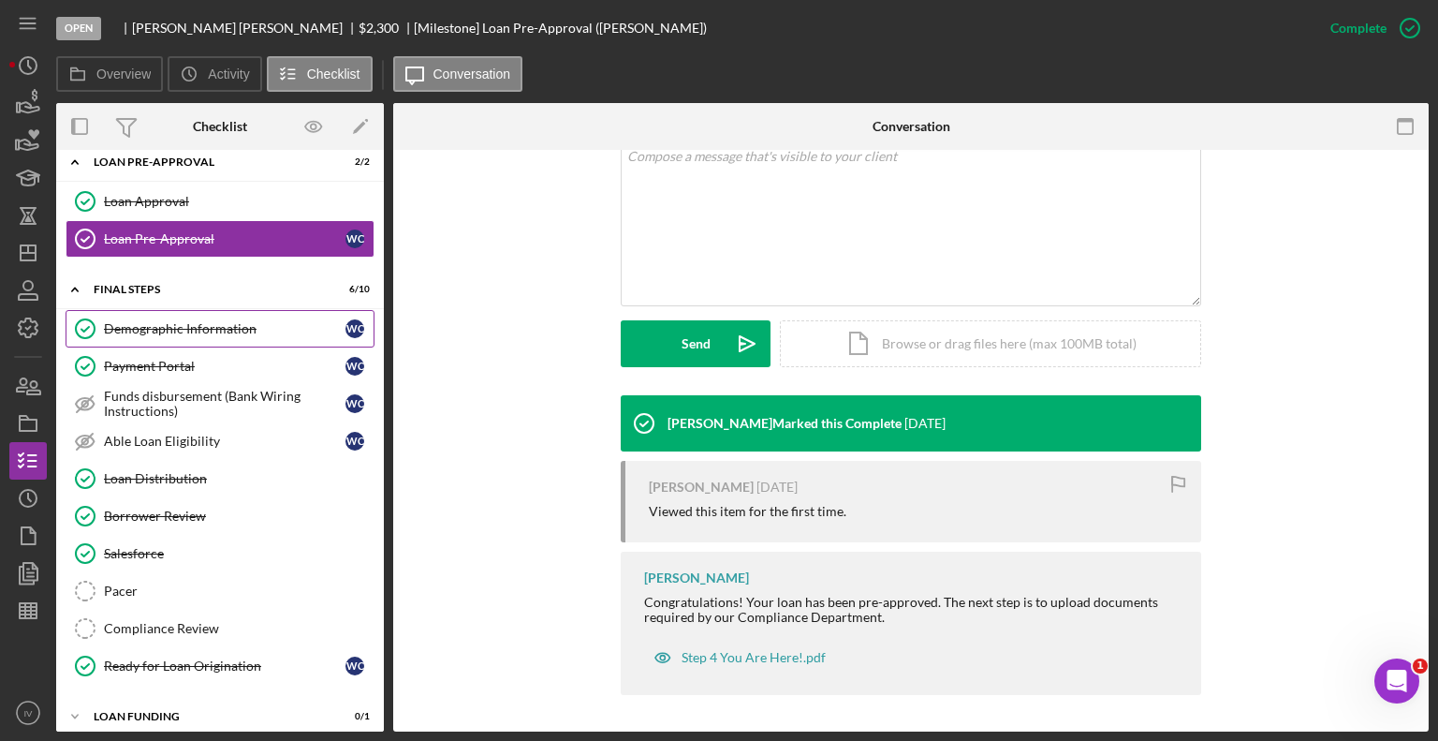
click at [149, 325] on div "Demographic Information" at bounding box center [225, 328] width 242 height 15
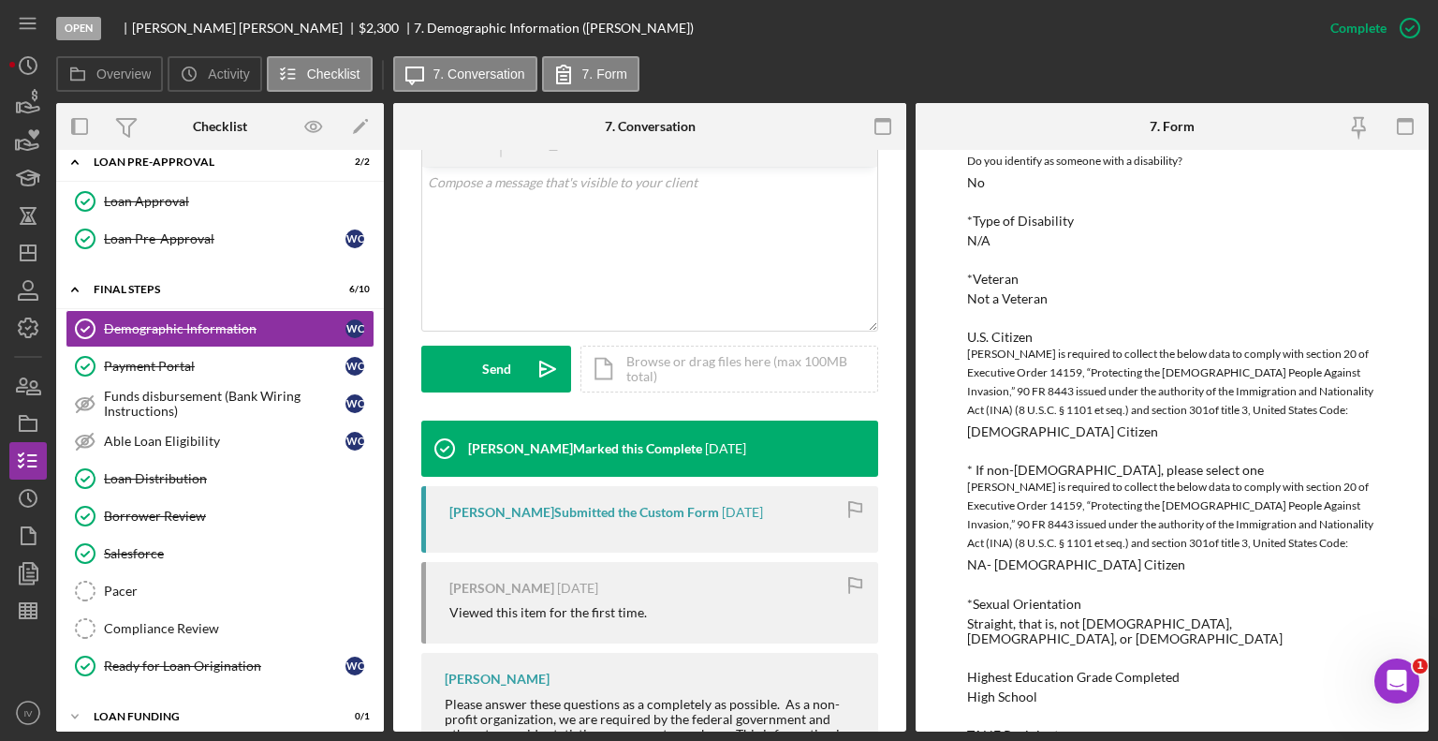
scroll to position [936, 0]
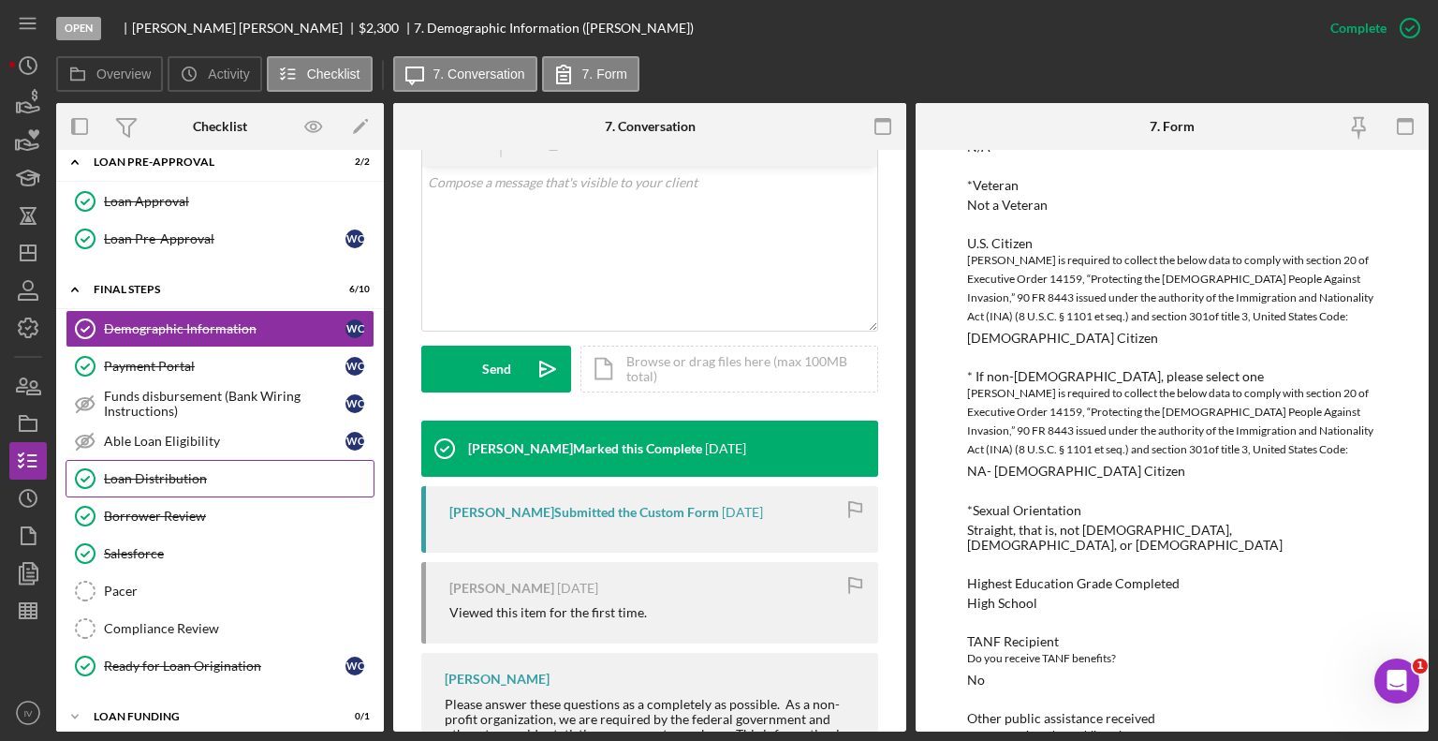
click at [159, 471] on div "Loan Distribution" at bounding box center [239, 478] width 270 height 15
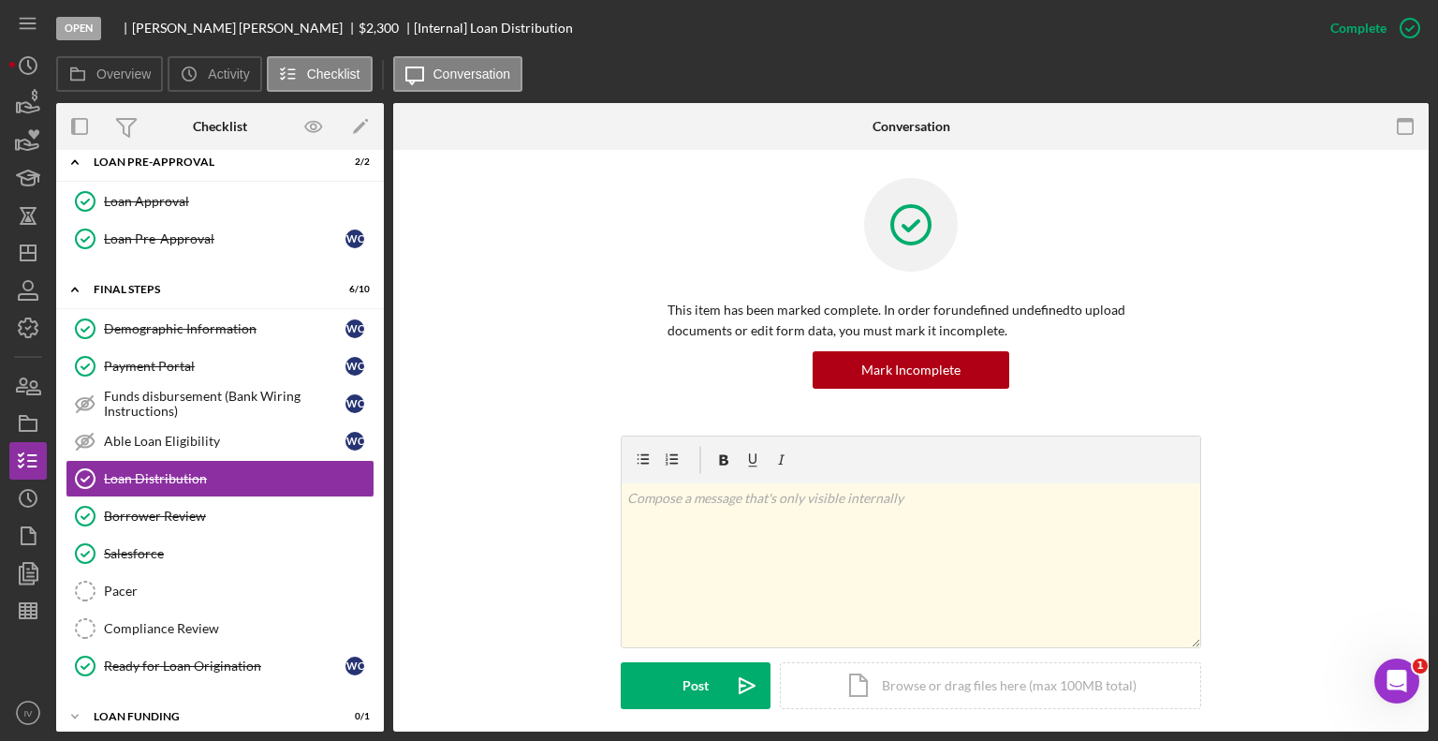
scroll to position [281, 0]
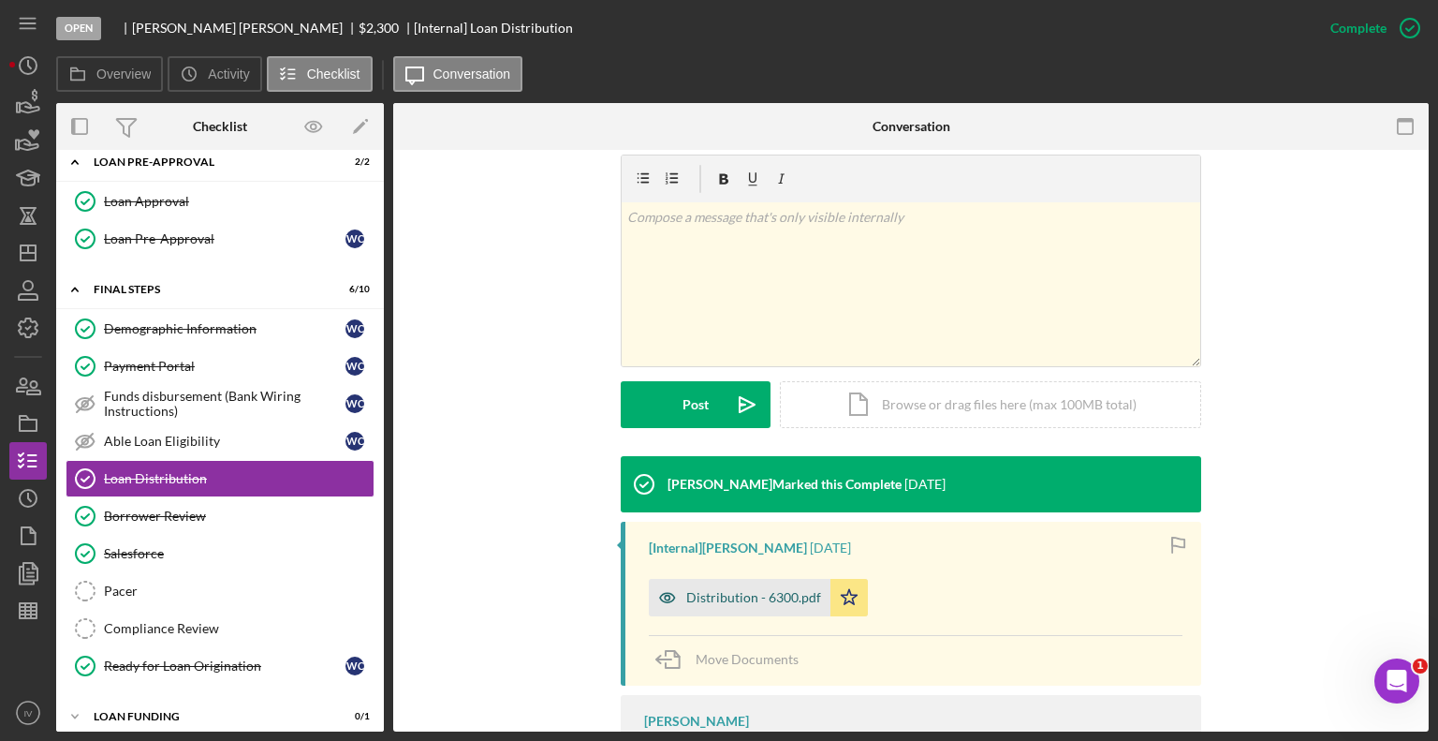
click at [712, 591] on div "Distribution - 6300.pdf" at bounding box center [753, 597] width 135 height 15
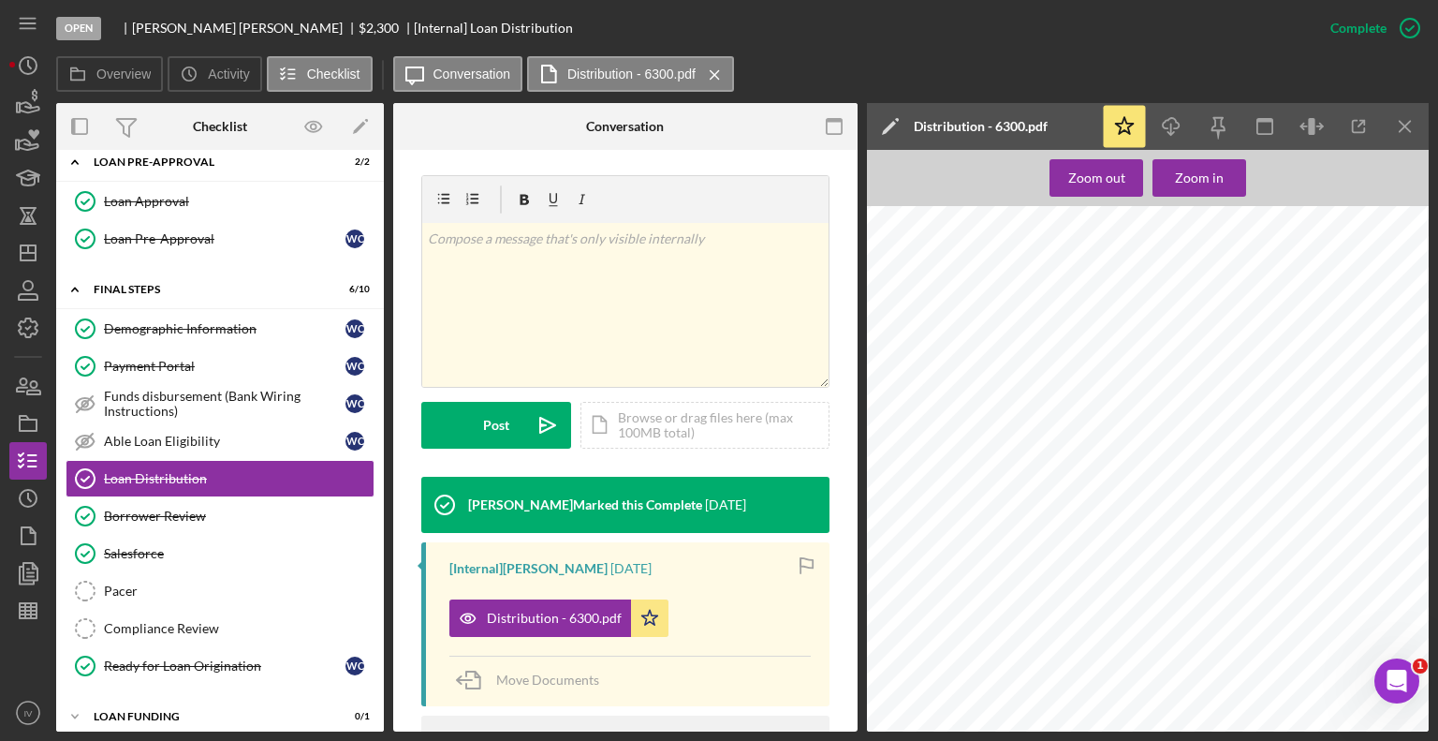
scroll to position [1686, 0]
click at [131, 508] on div "Borrower Review" at bounding box center [239, 515] width 270 height 15
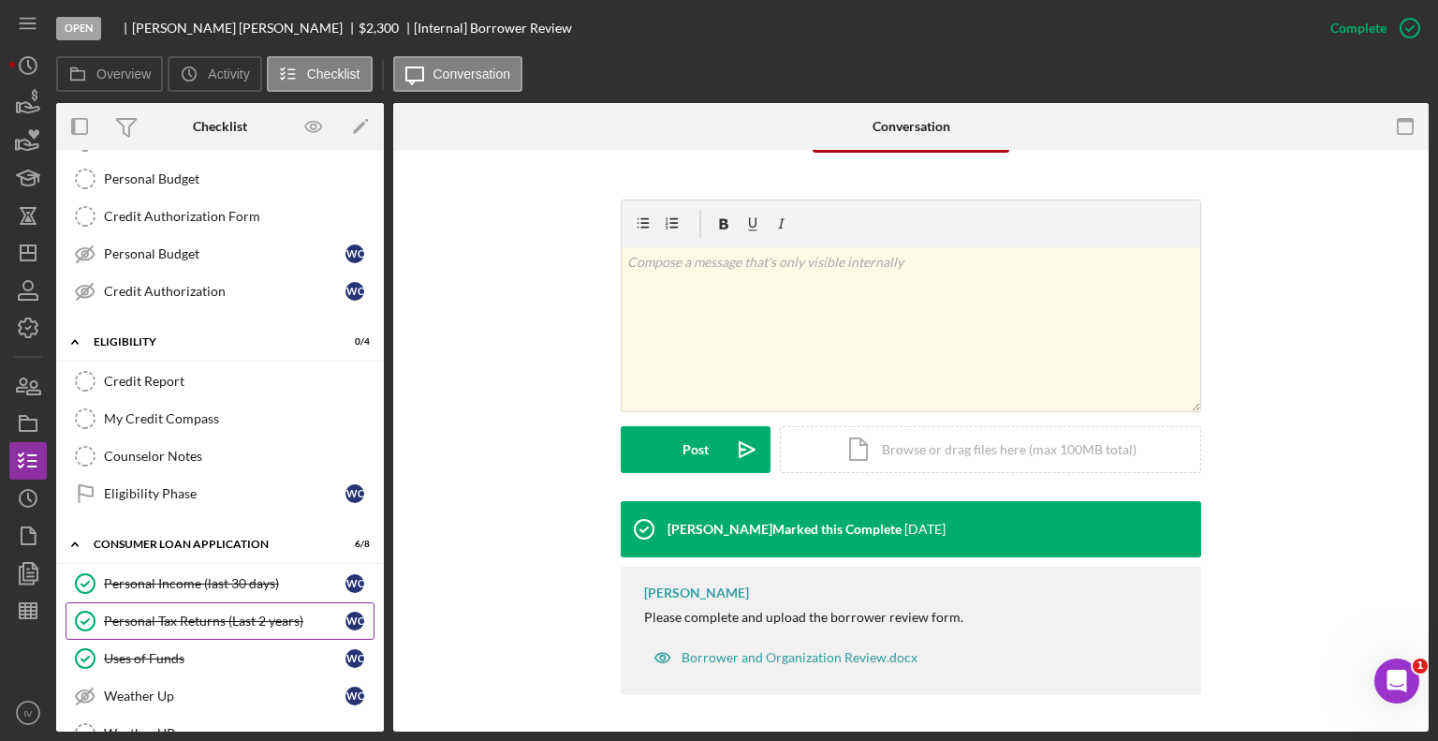
scroll to position [94, 0]
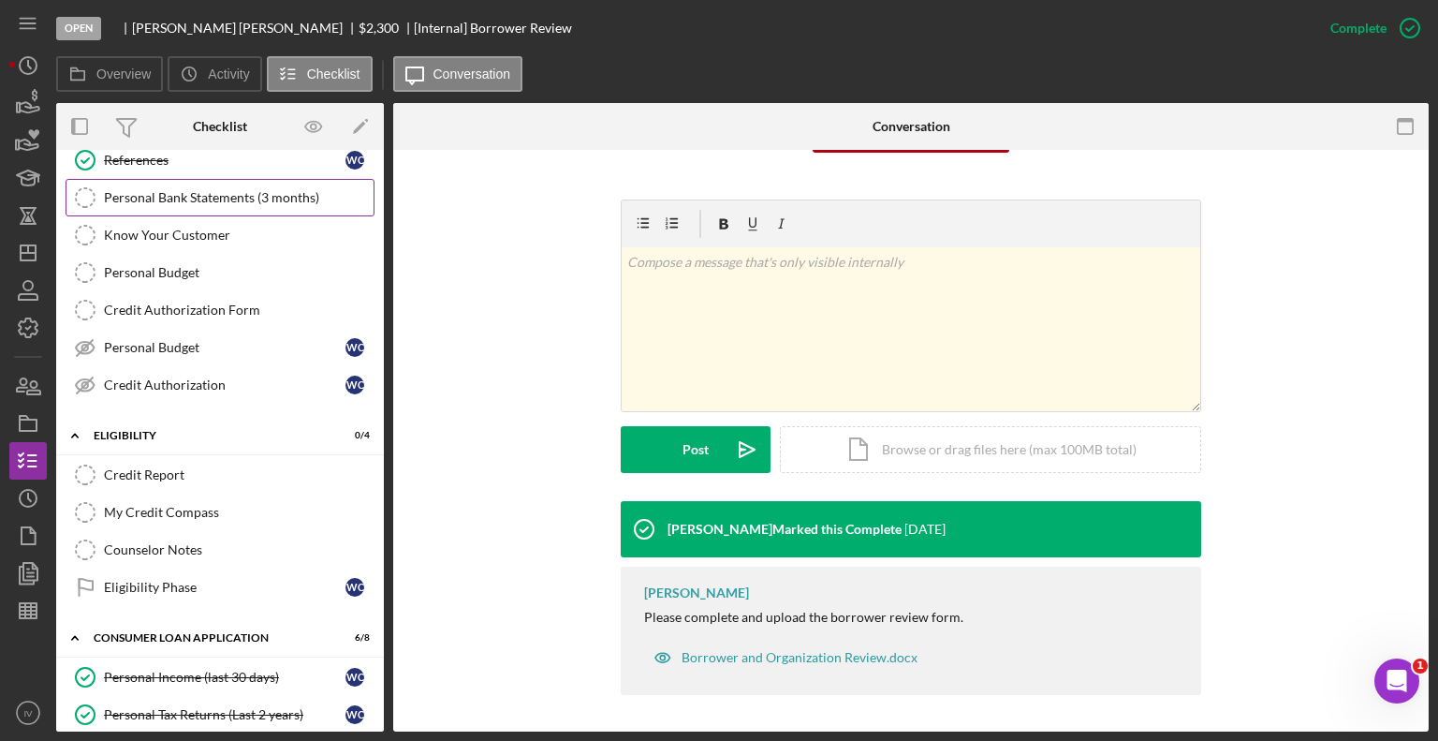
click at [182, 196] on div "Personal Bank Statements (3 months)" at bounding box center [239, 197] width 270 height 15
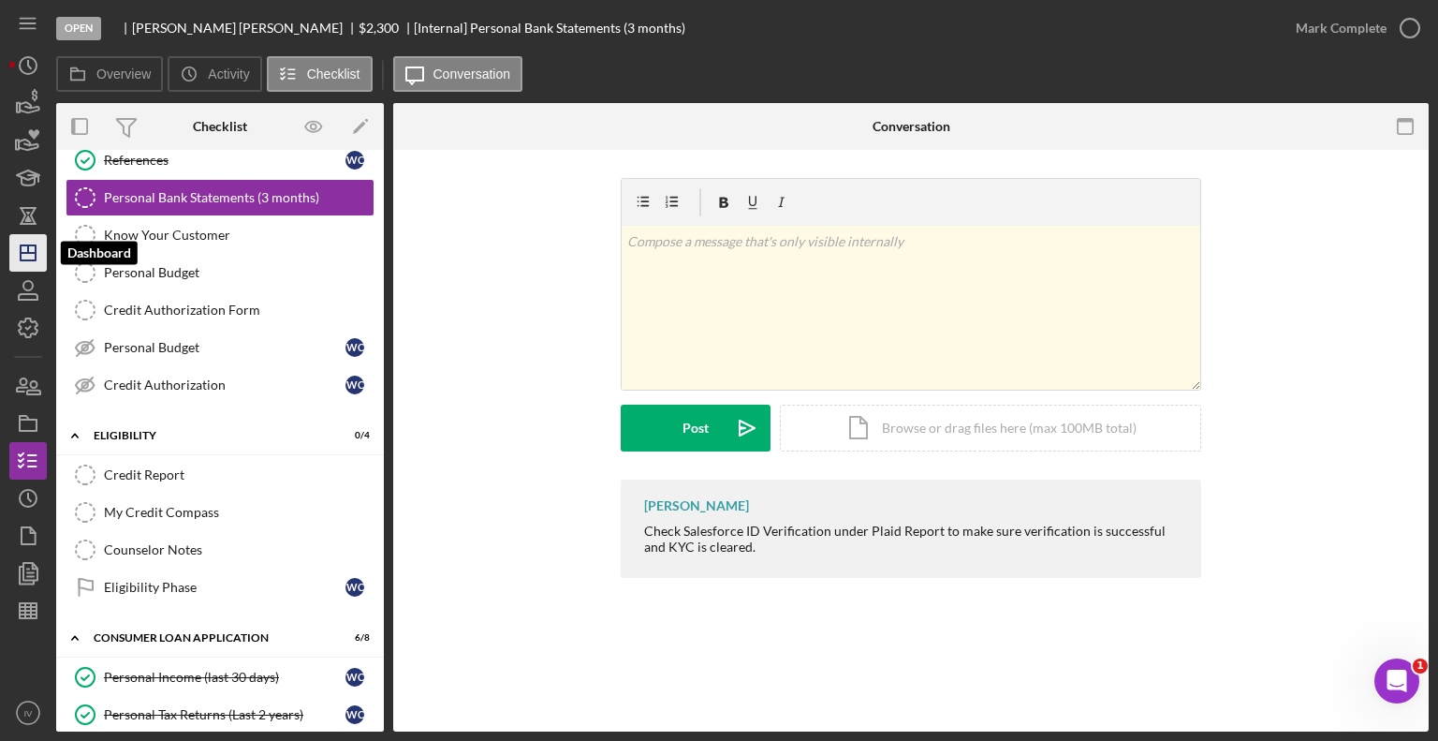
click at [22, 247] on icon "Icon/Dashboard" at bounding box center [28, 252] width 47 height 47
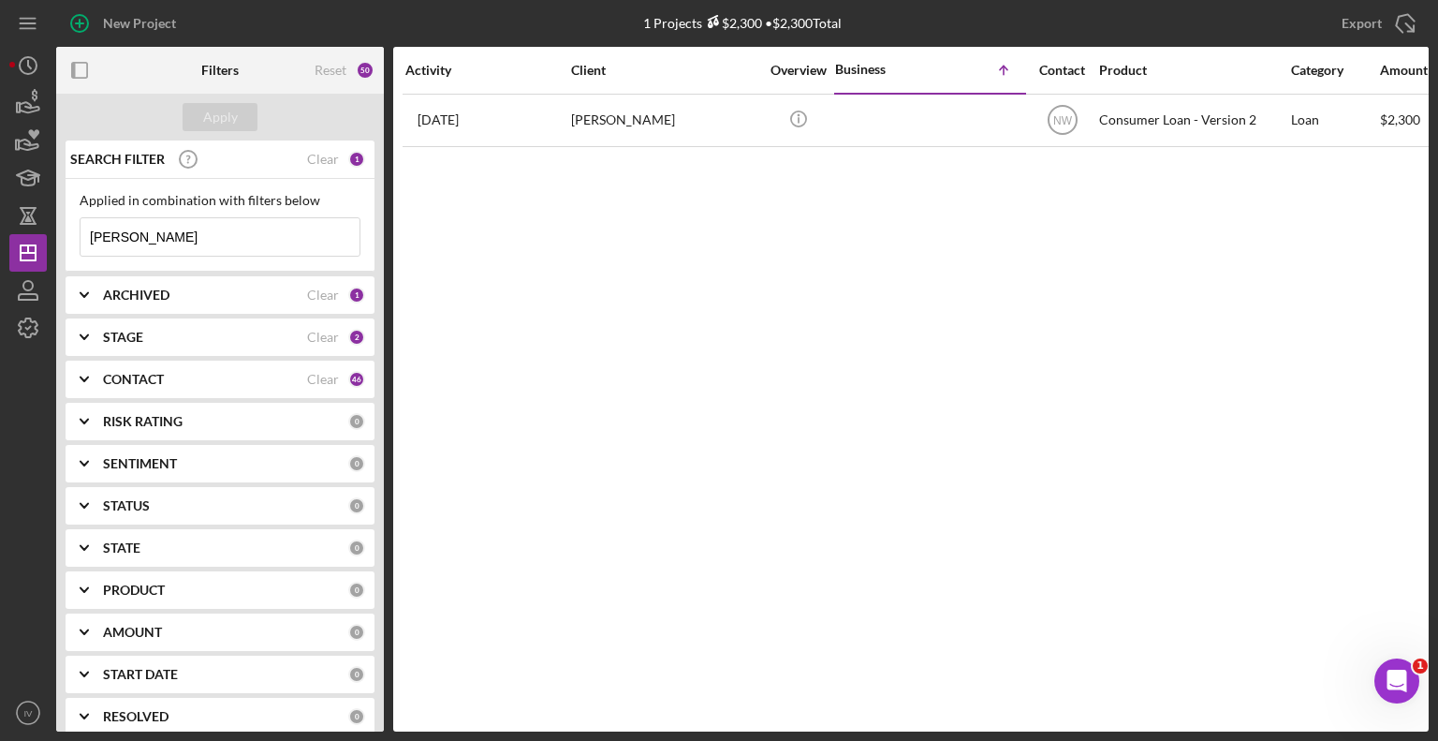
drag, startPoint x: 142, startPoint y: 238, endPoint x: 67, endPoint y: 225, distance: 76.1
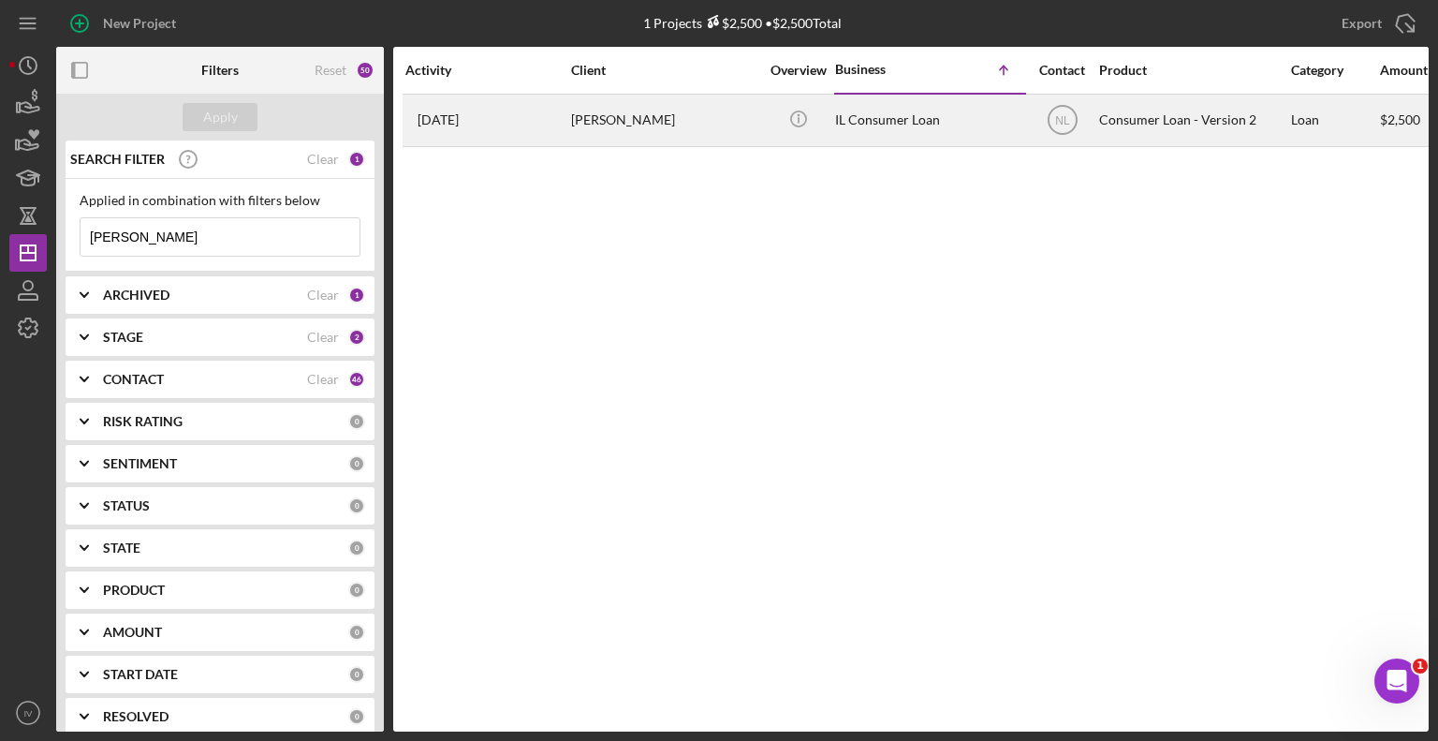
type input "[PERSON_NAME]"
click at [644, 123] on div "[PERSON_NAME]" at bounding box center [664, 121] width 187 height 50
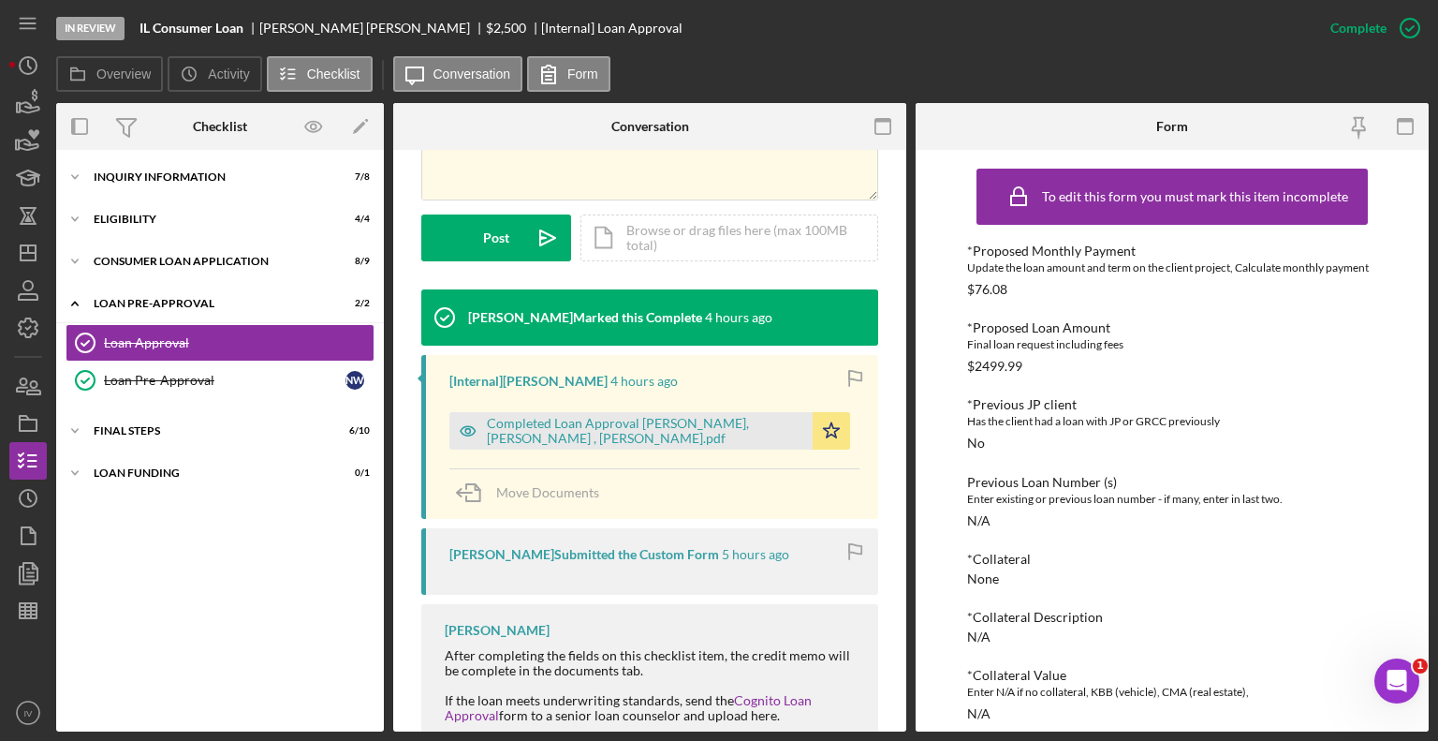
scroll to position [562, 0]
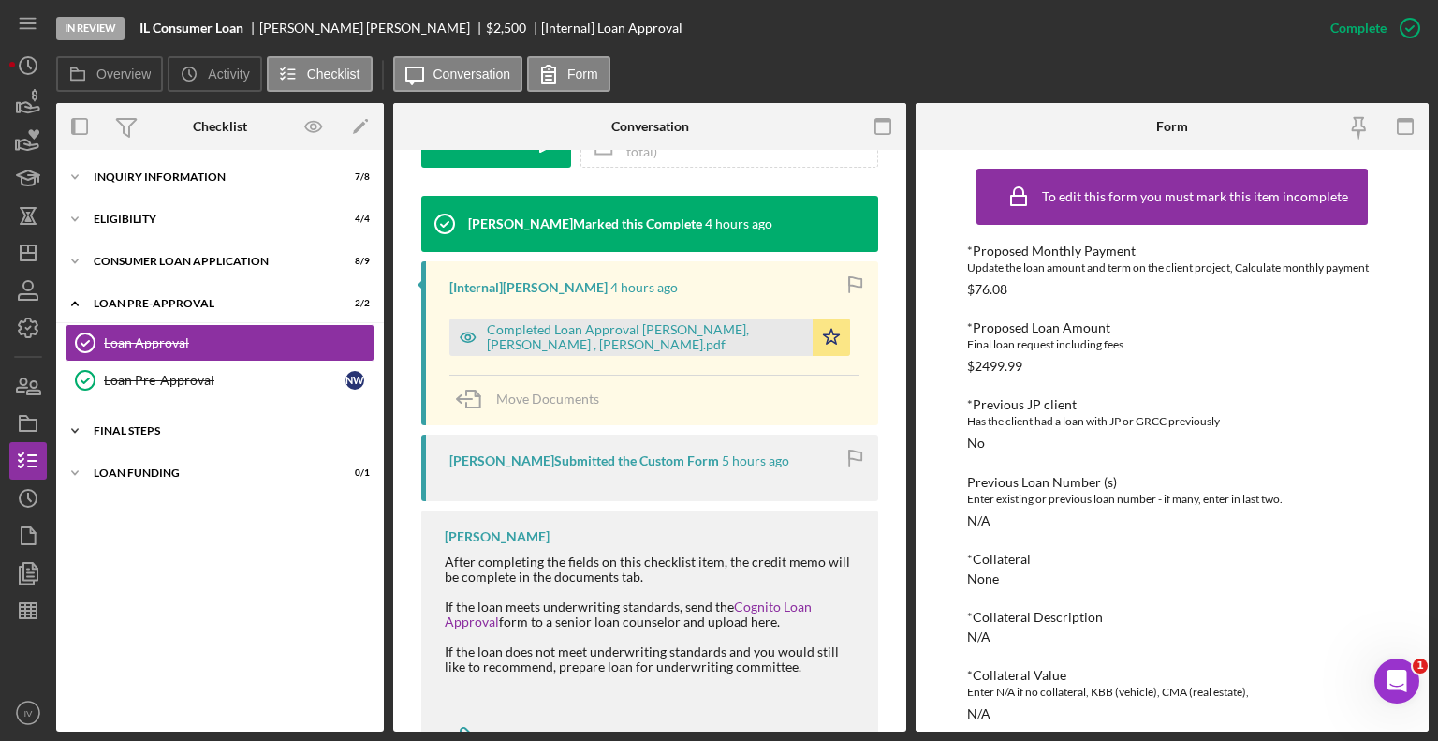
click at [90, 433] on icon "Icon/Expander" at bounding box center [74, 430] width 37 height 37
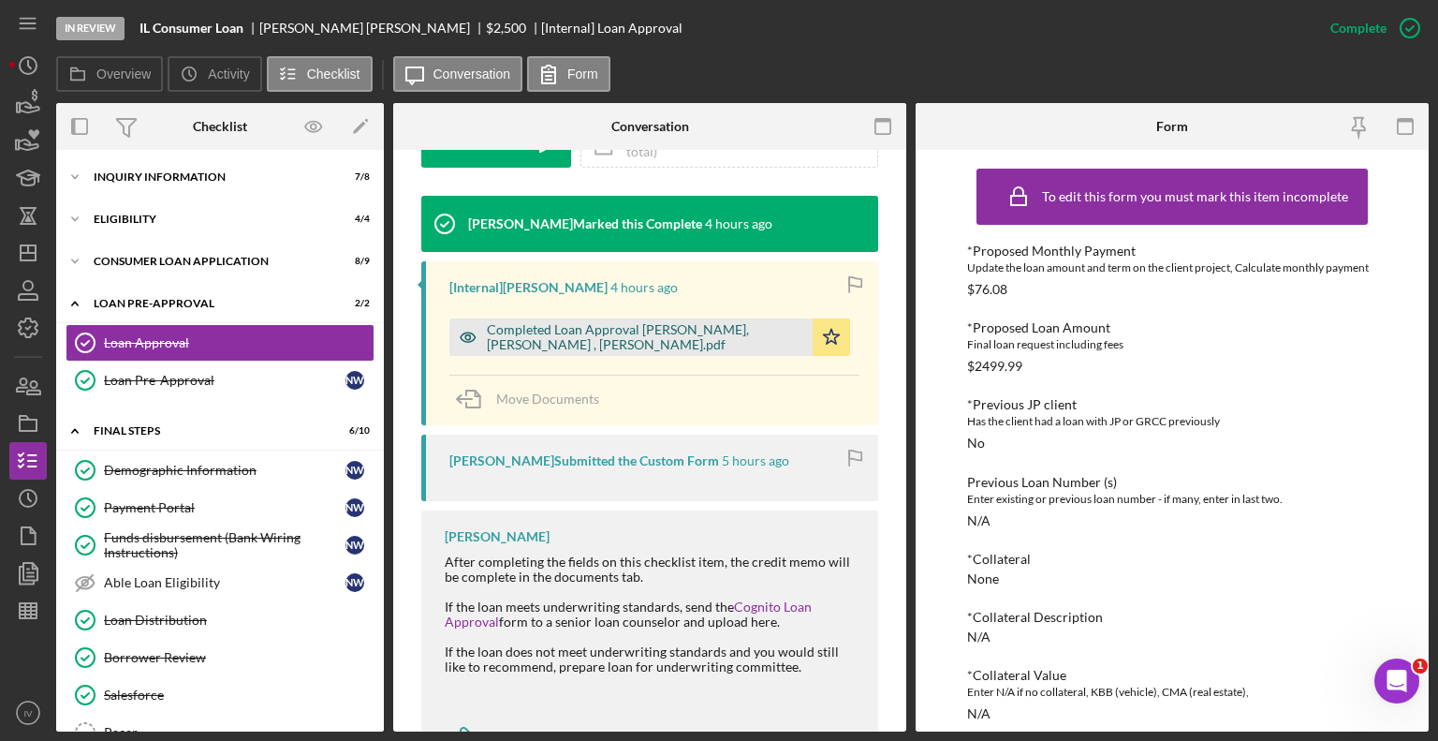
click at [577, 336] on div "Completed Loan Approval [PERSON_NAME], [PERSON_NAME] , [PERSON_NAME].pdf" at bounding box center [645, 337] width 317 height 30
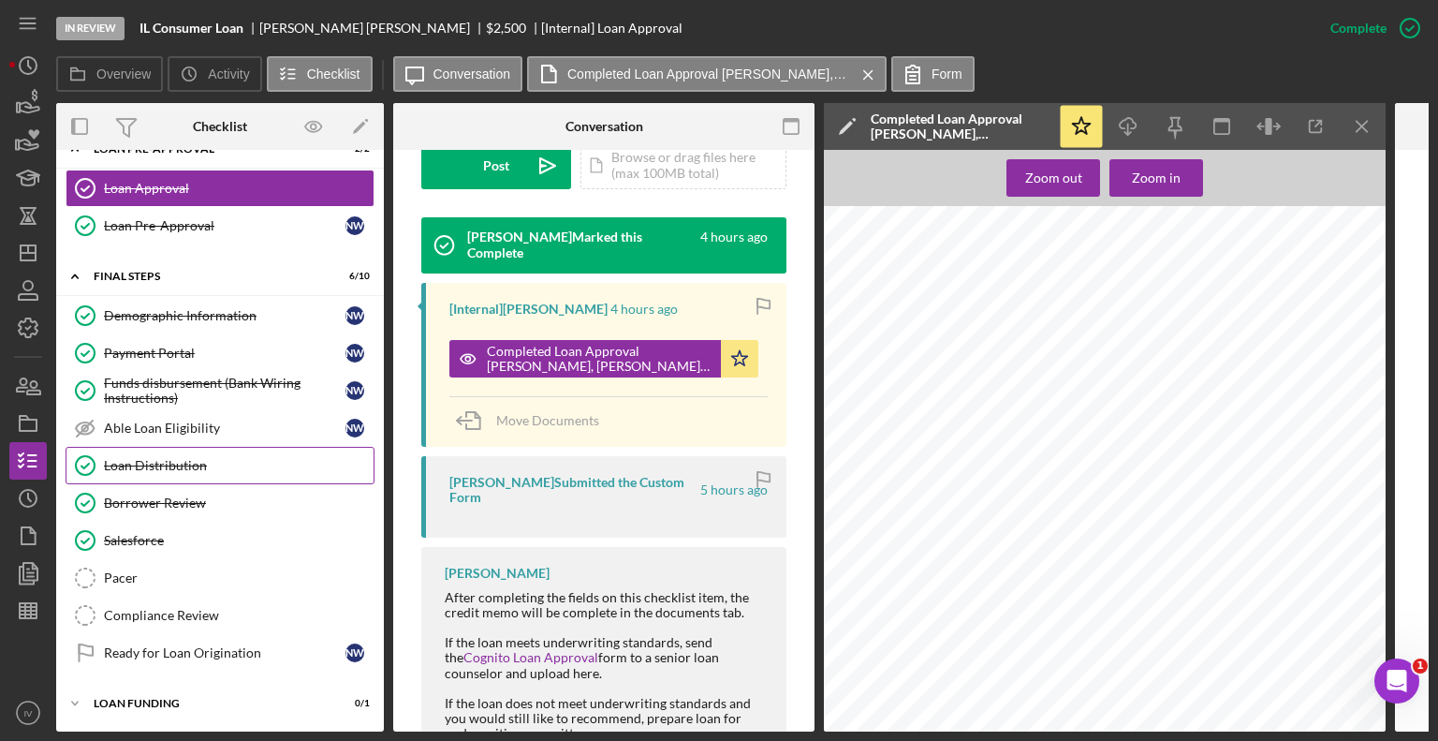
scroll to position [0, 0]
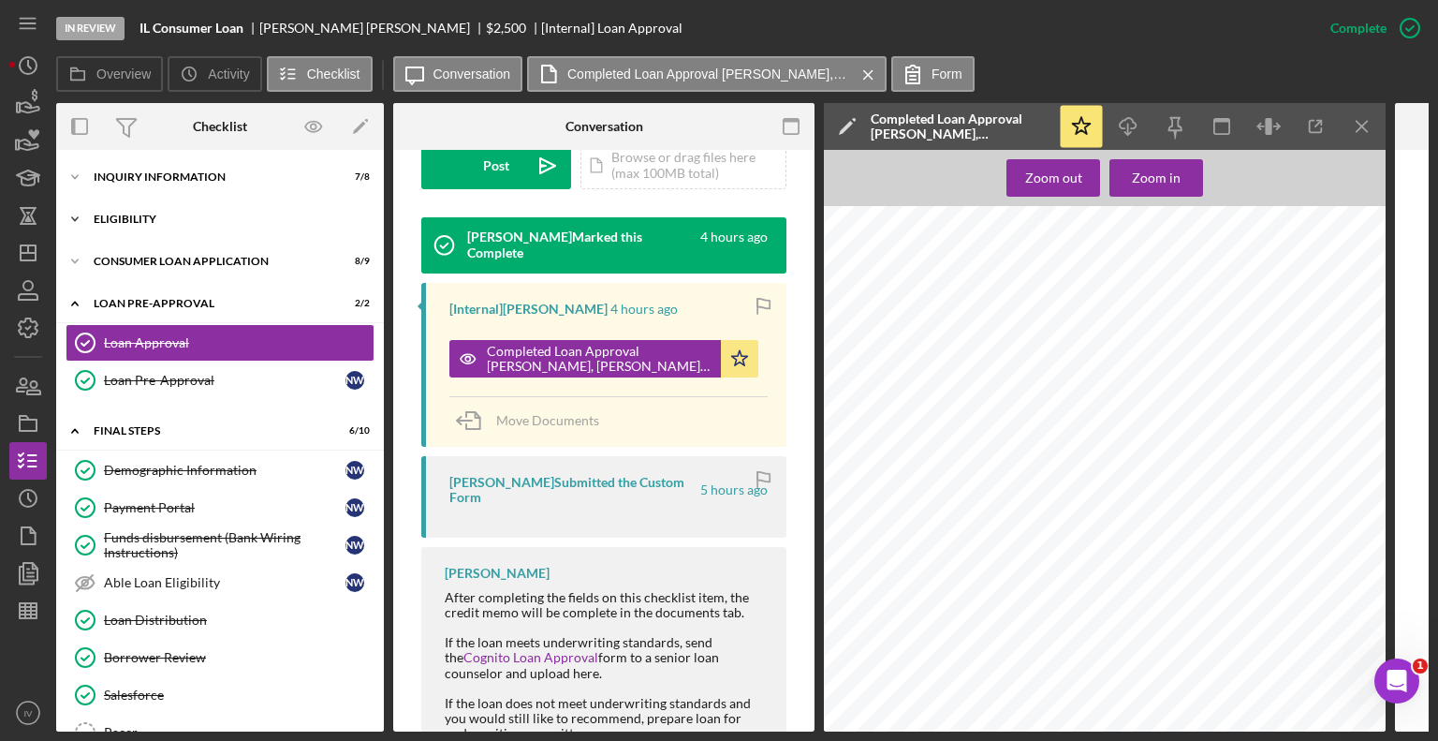
click at [133, 220] on div "Eligibility" at bounding box center [227, 218] width 267 height 11
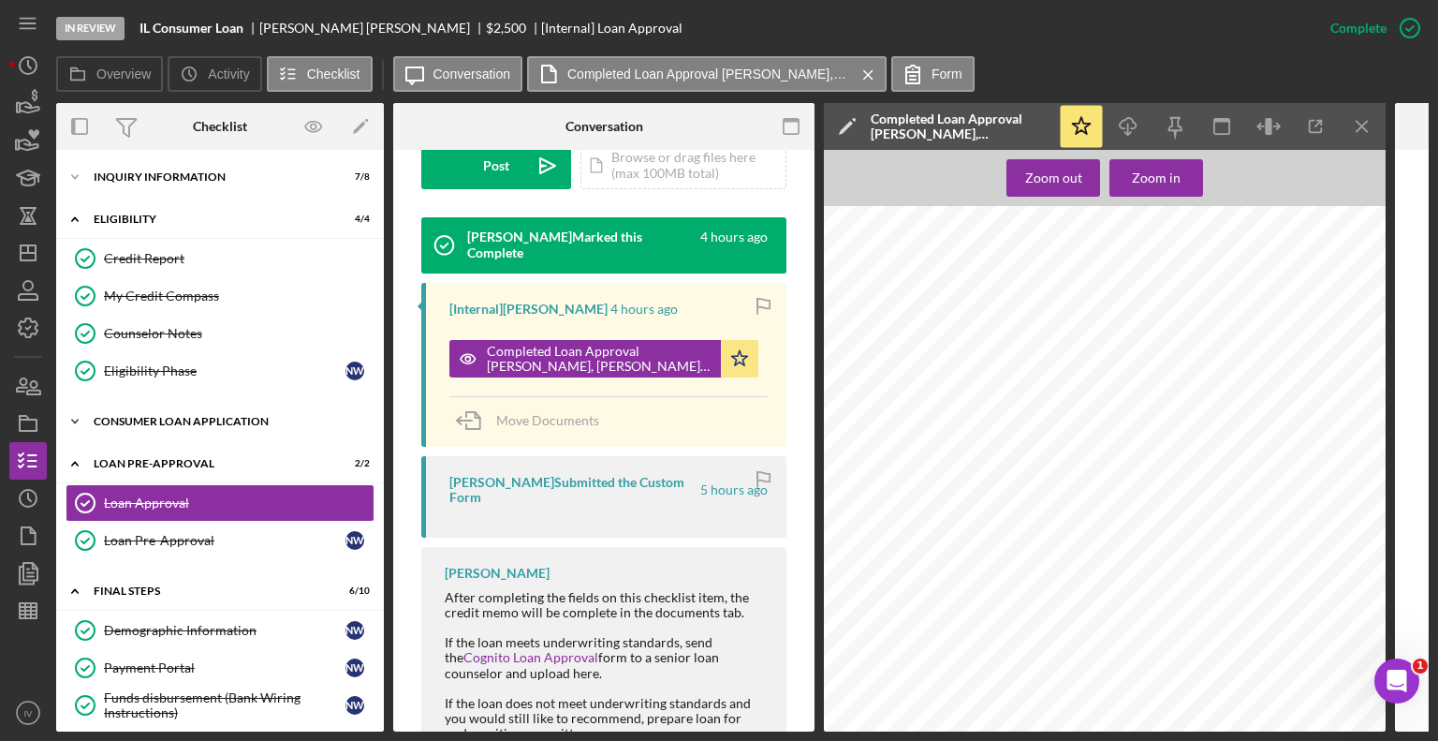
click at [162, 420] on div "Consumer Loan Application" at bounding box center [227, 421] width 267 height 11
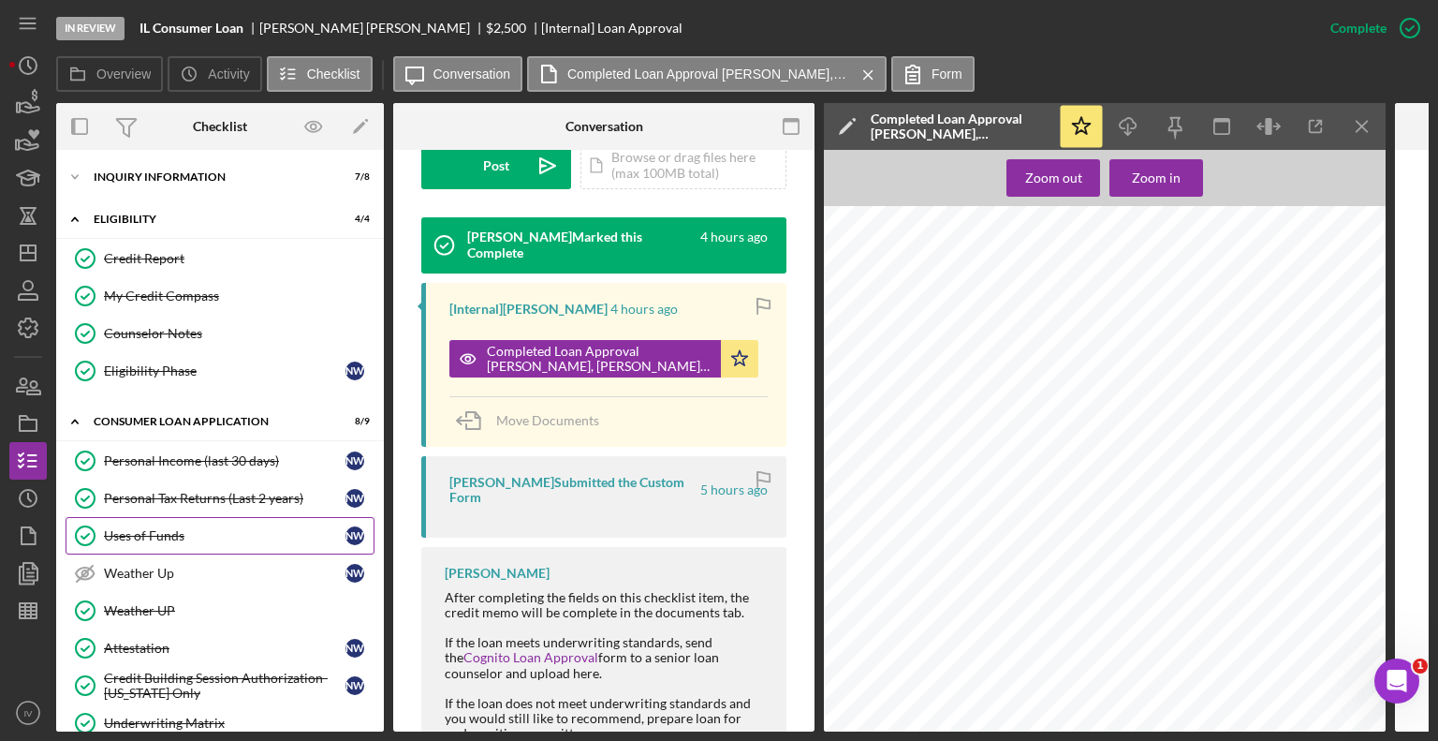
scroll to position [187, 0]
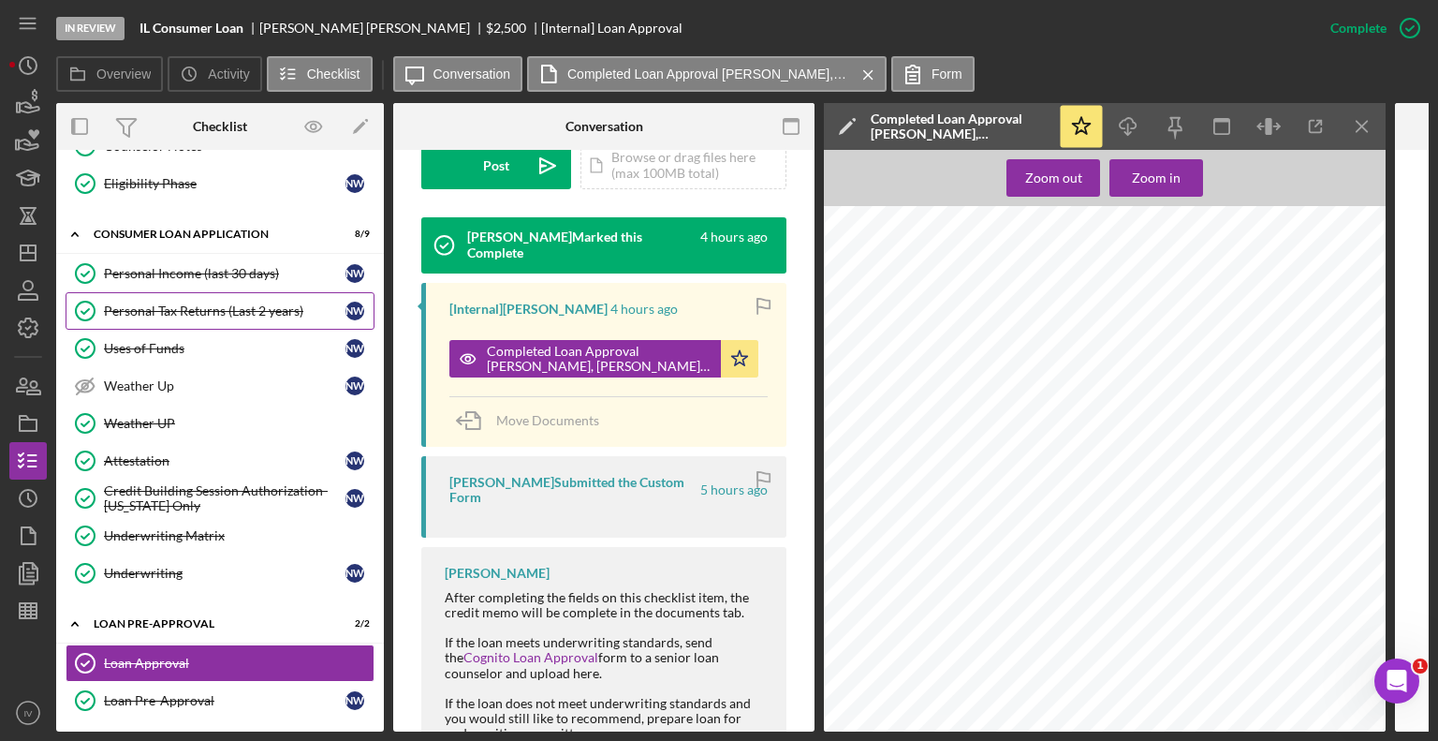
click at [202, 308] on div "Personal Tax Returns (Last 2 years)" at bounding box center [225, 310] width 242 height 15
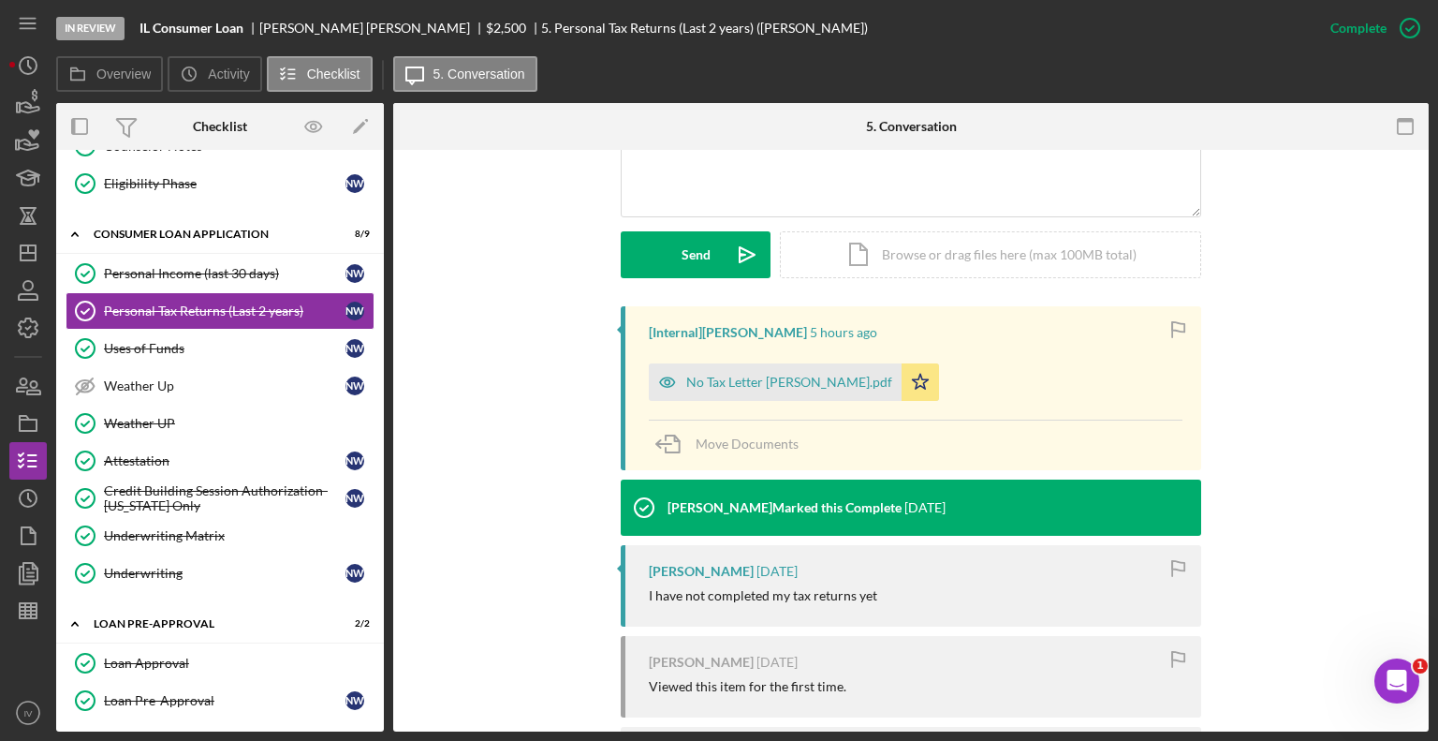
scroll to position [562, 0]
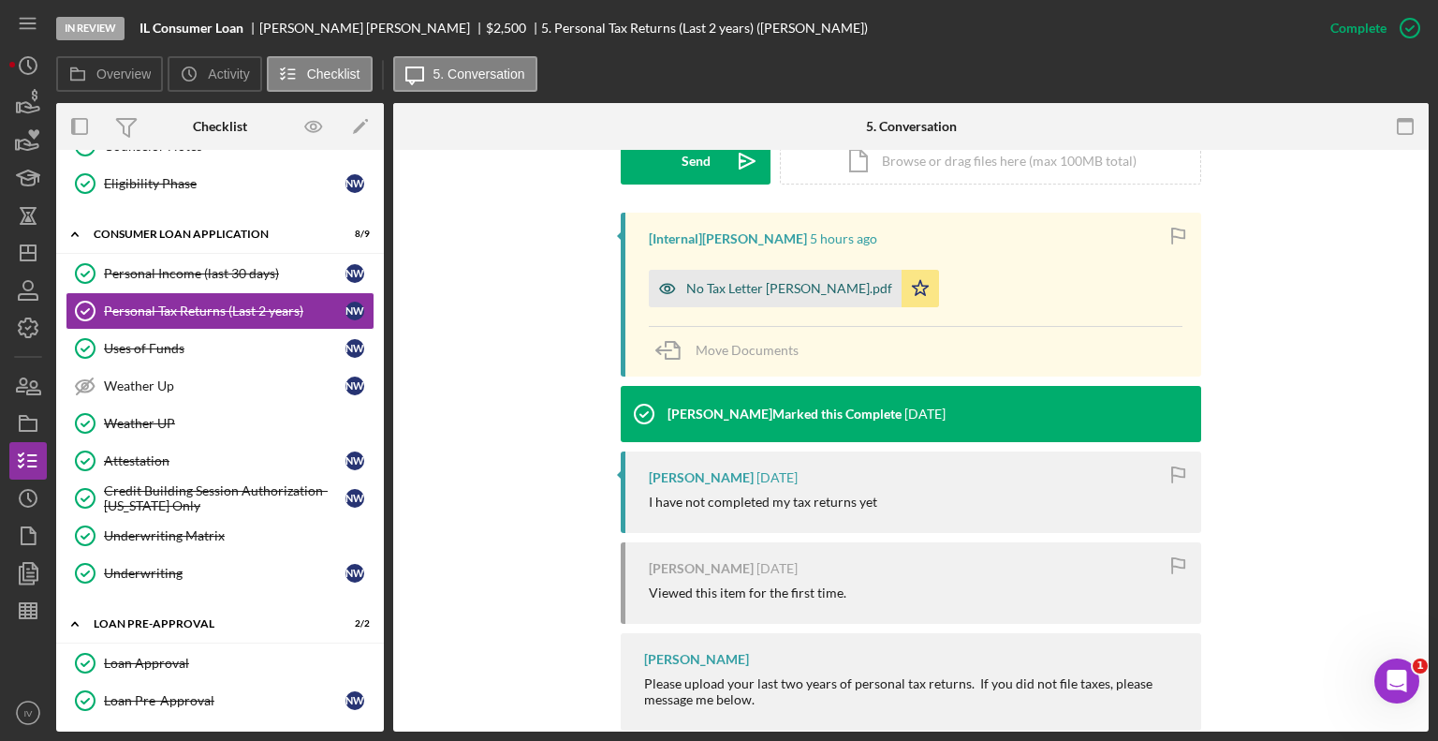
click at [759, 288] on div "No Tax Letter [PERSON_NAME].pdf" at bounding box center [789, 288] width 206 height 15
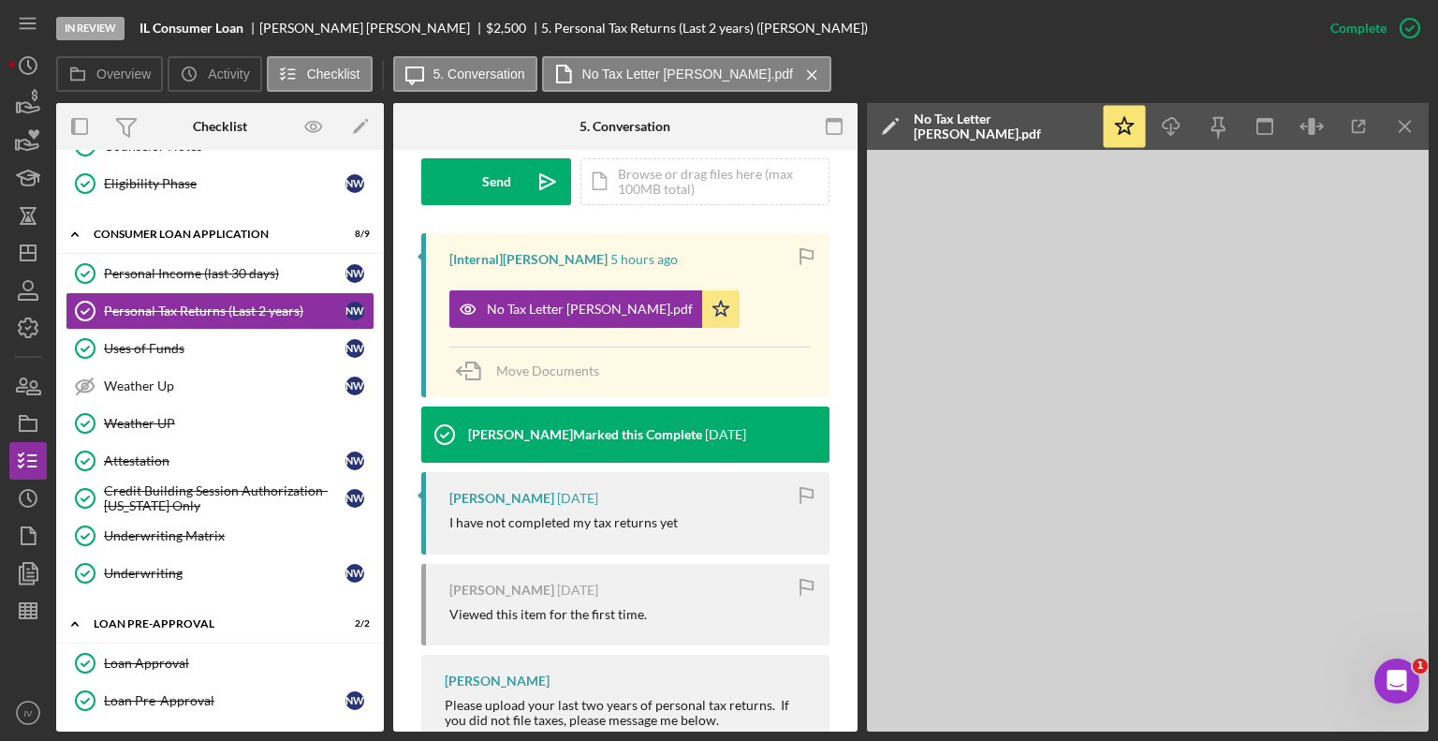
scroll to position [582, 0]
